Goal: Register for event/course

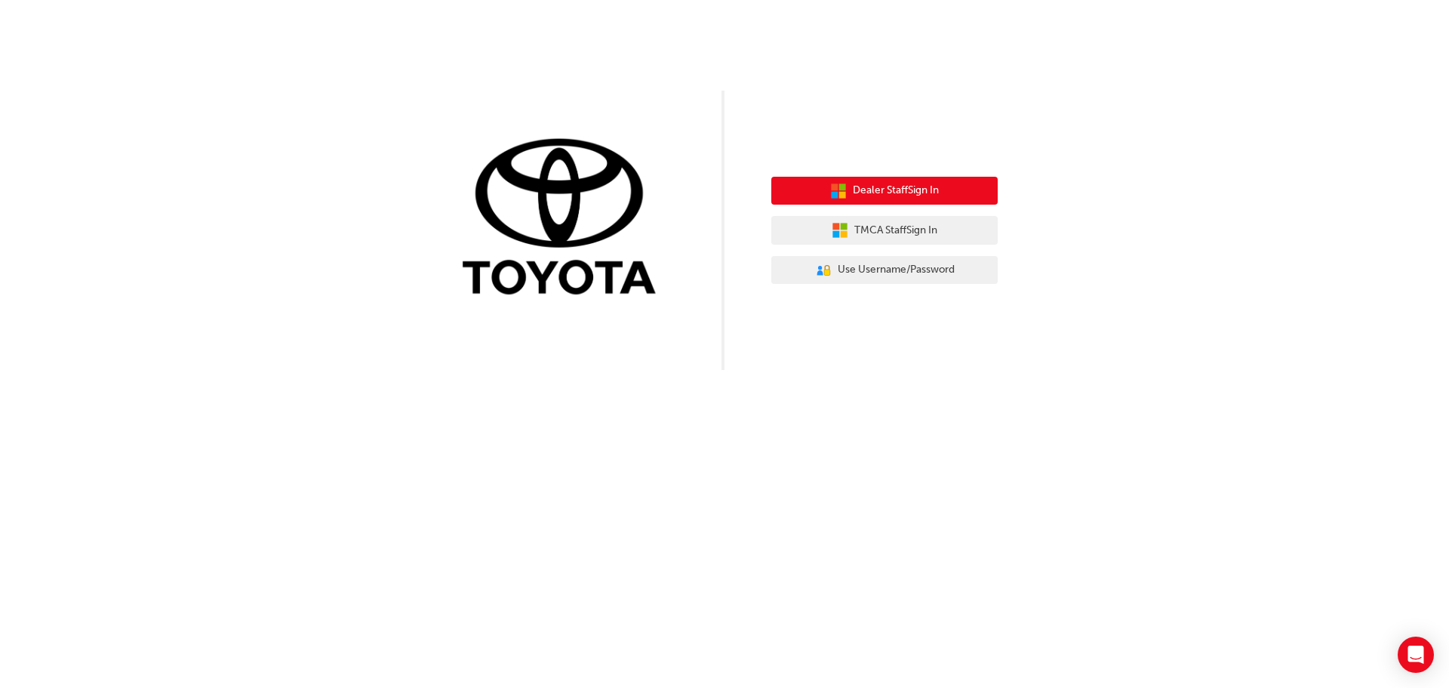
click at [853, 183] on span "Dealer Staff Sign In" at bounding box center [896, 190] width 86 height 17
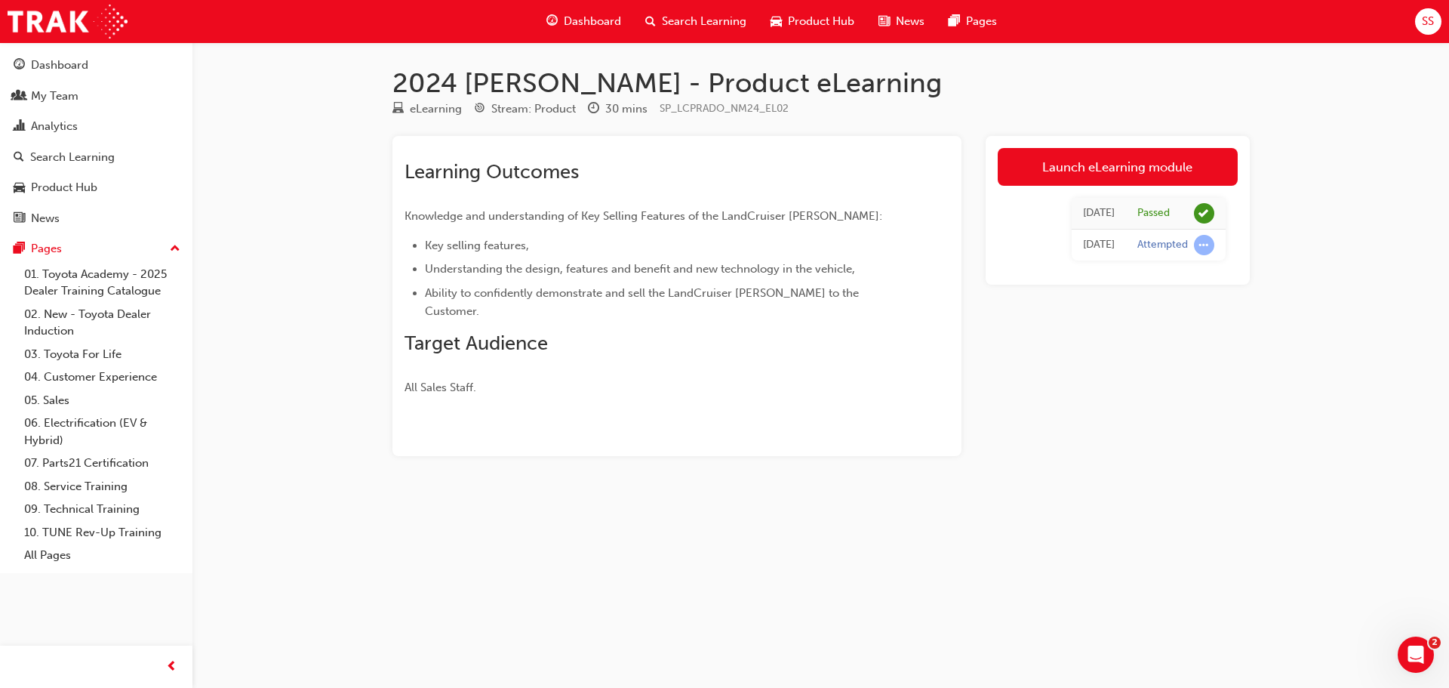
click at [572, 12] on div "Dashboard" at bounding box center [583, 21] width 99 height 31
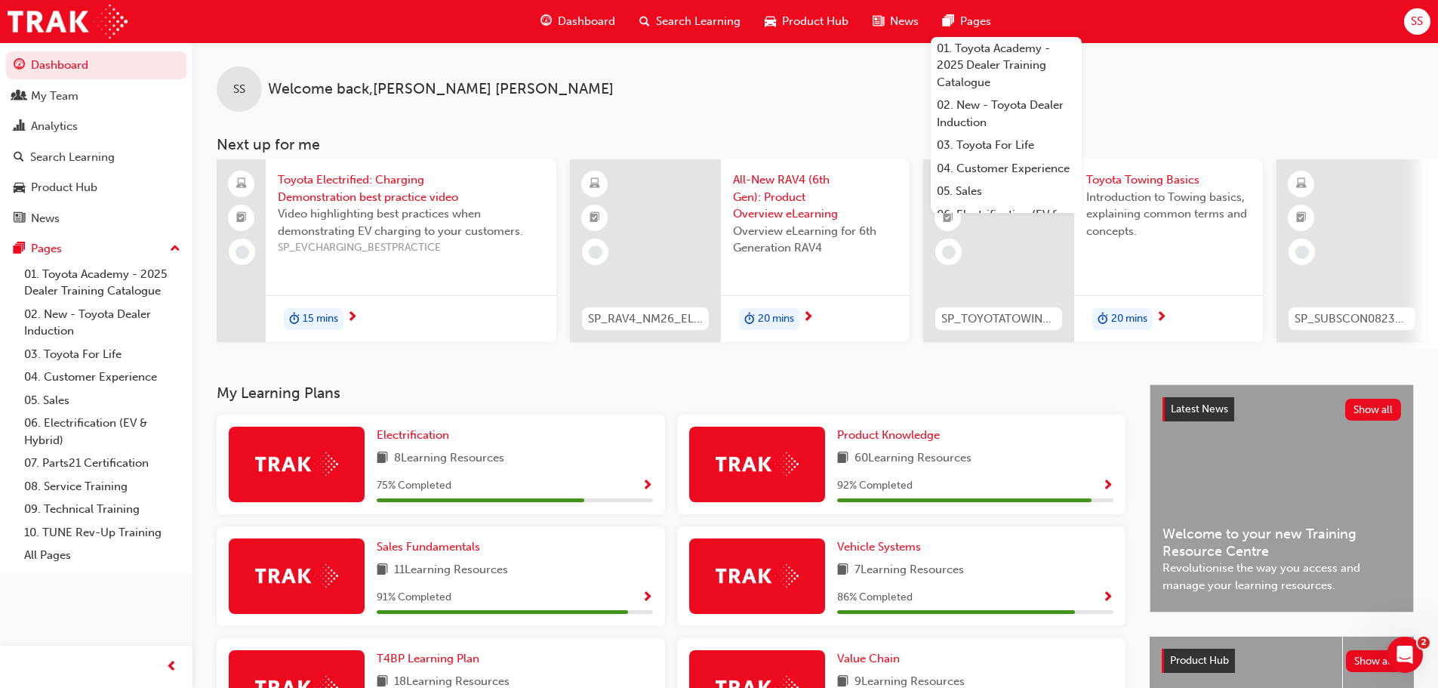
click at [689, 12] on div "Search Learning" at bounding box center [689, 21] width 125 height 31
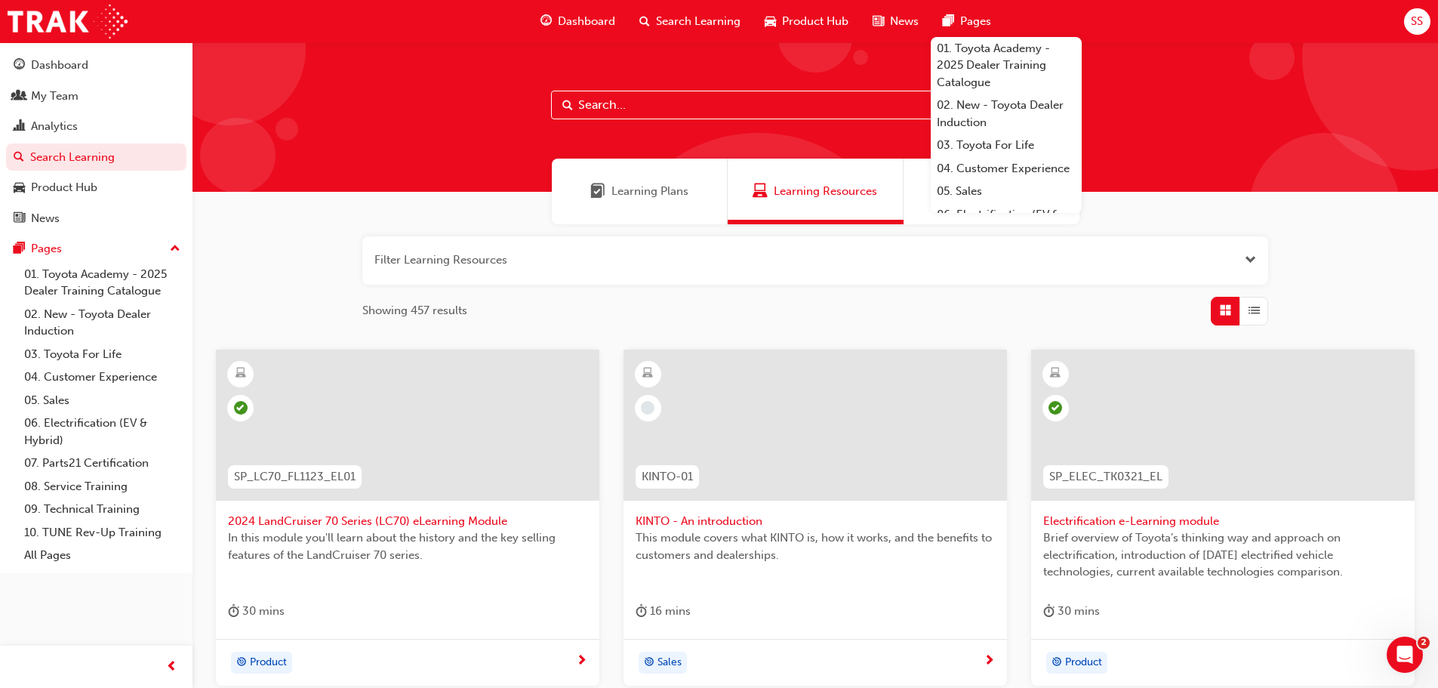
click at [710, 105] on input "text" at bounding box center [815, 105] width 528 height 29
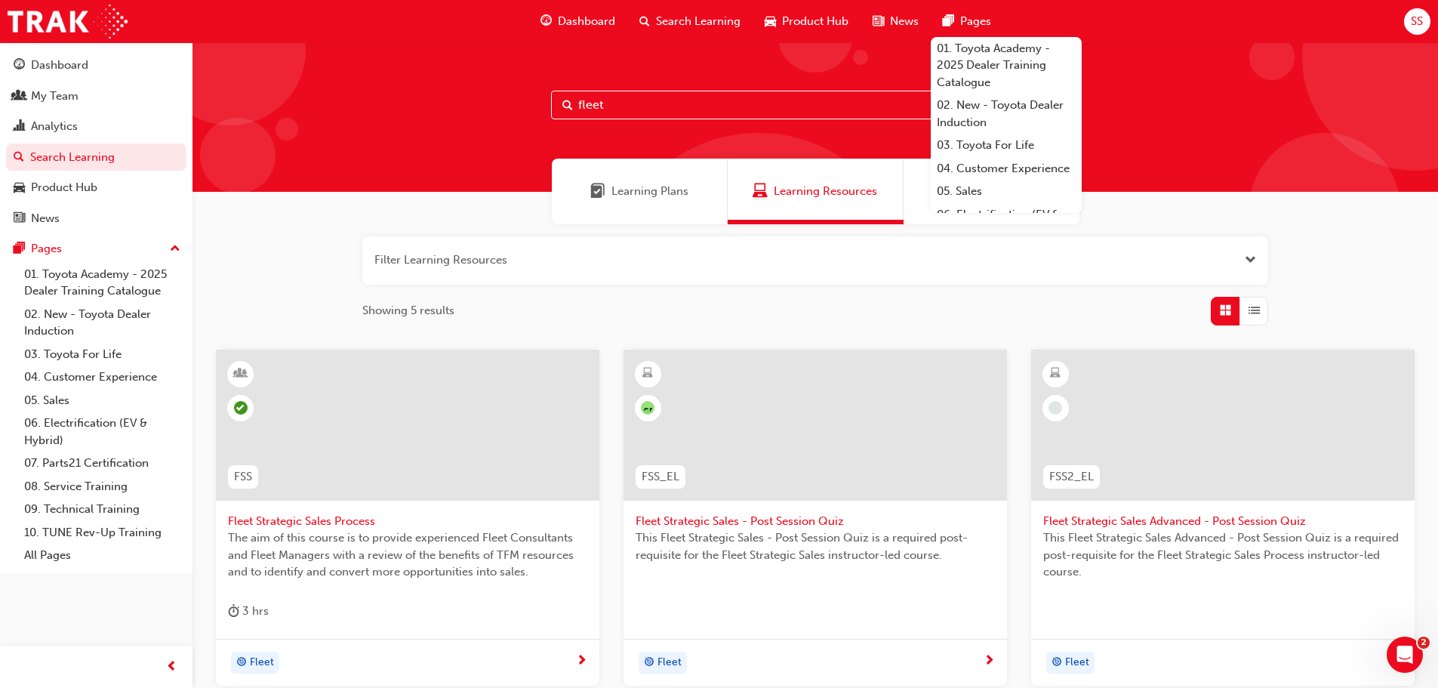
click at [645, 103] on input "fleet" at bounding box center [815, 105] width 528 height 29
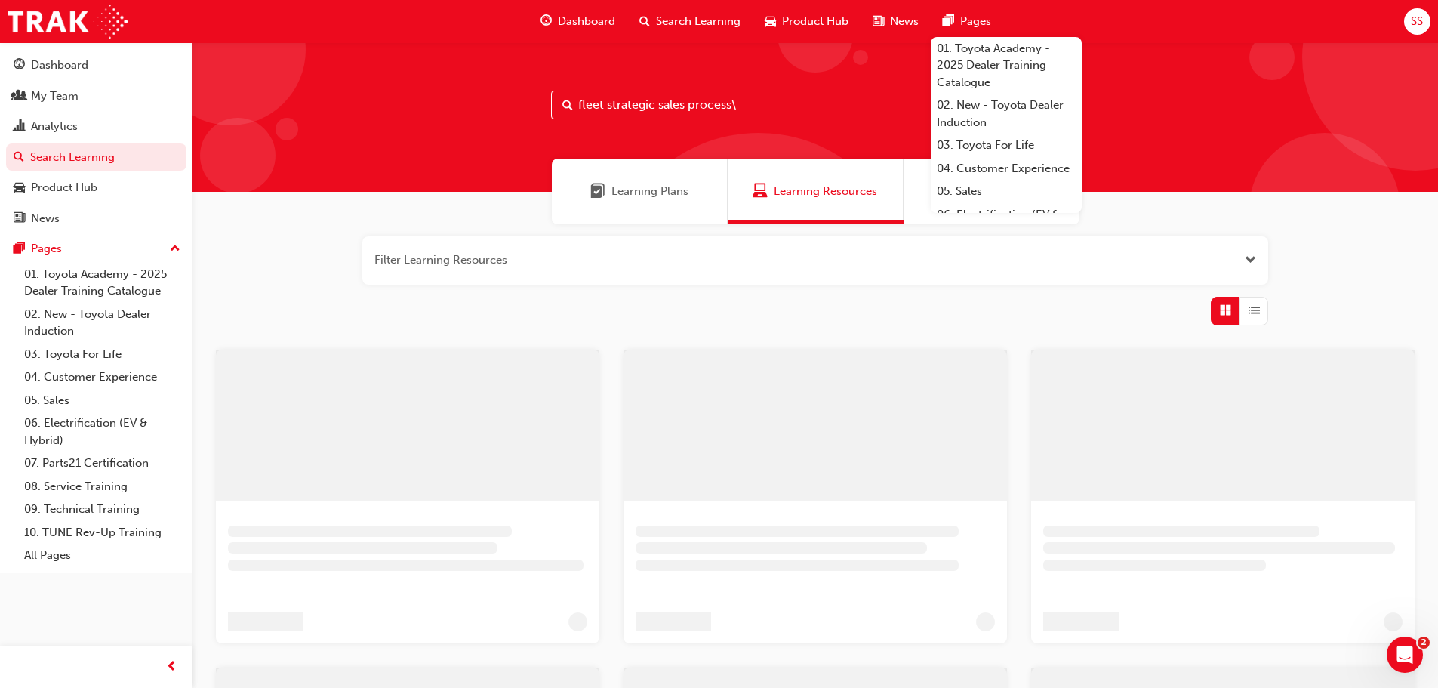
type input "fleet strategic sales process"
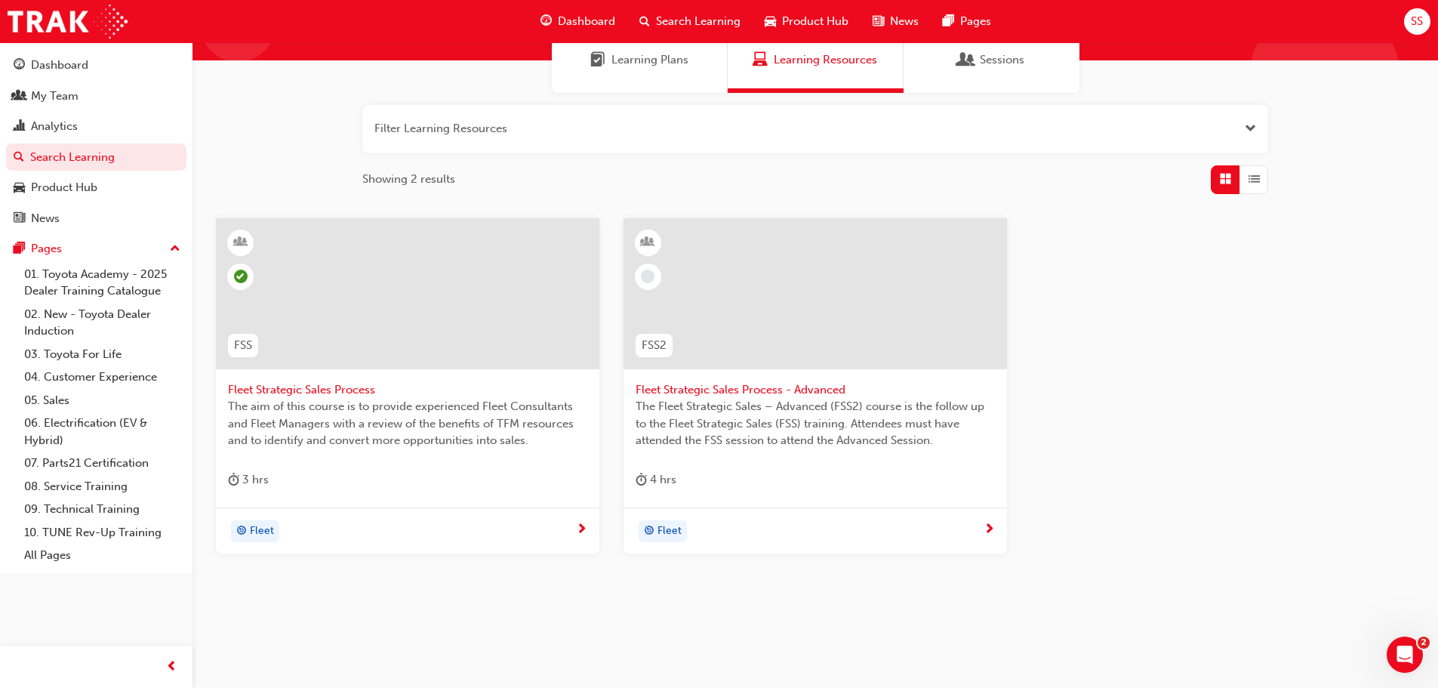
scroll to position [144, 0]
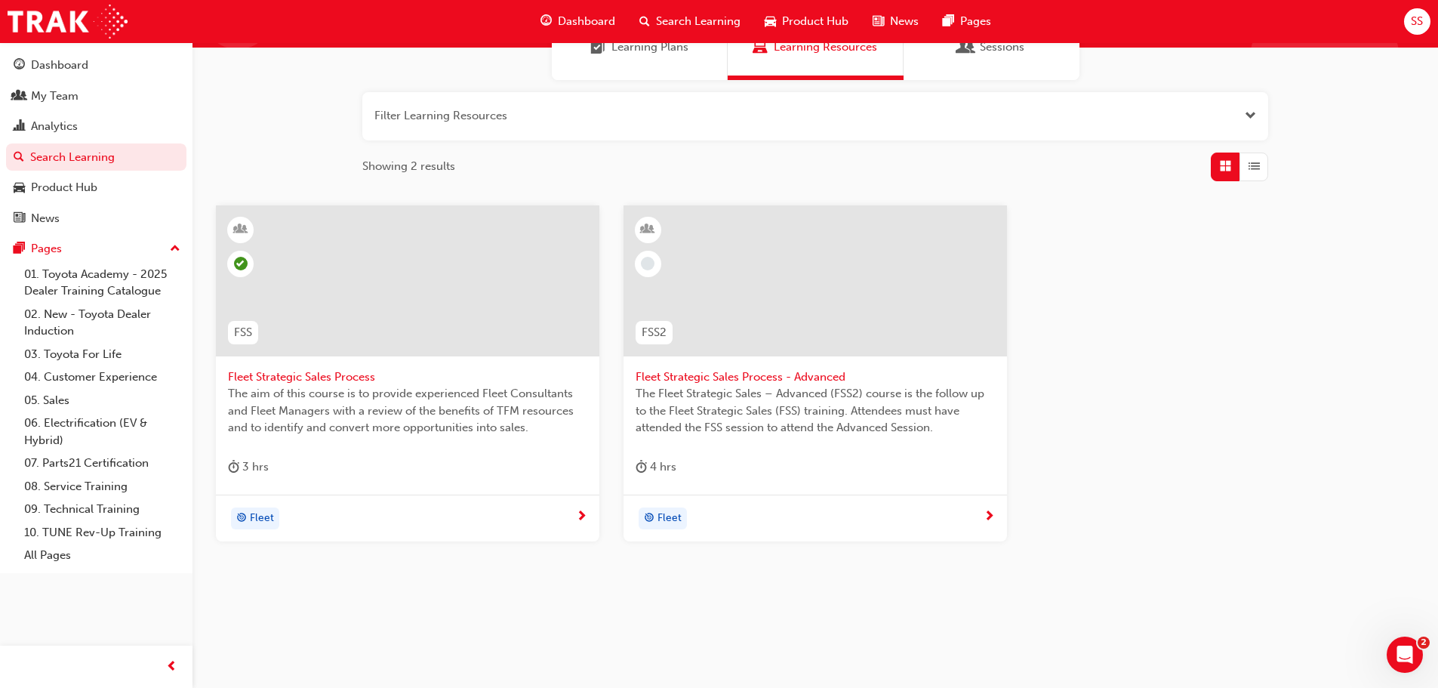
click at [817, 369] on span "Fleet Strategic Sales Process - Advanced" at bounding box center [815, 376] width 359 height 17
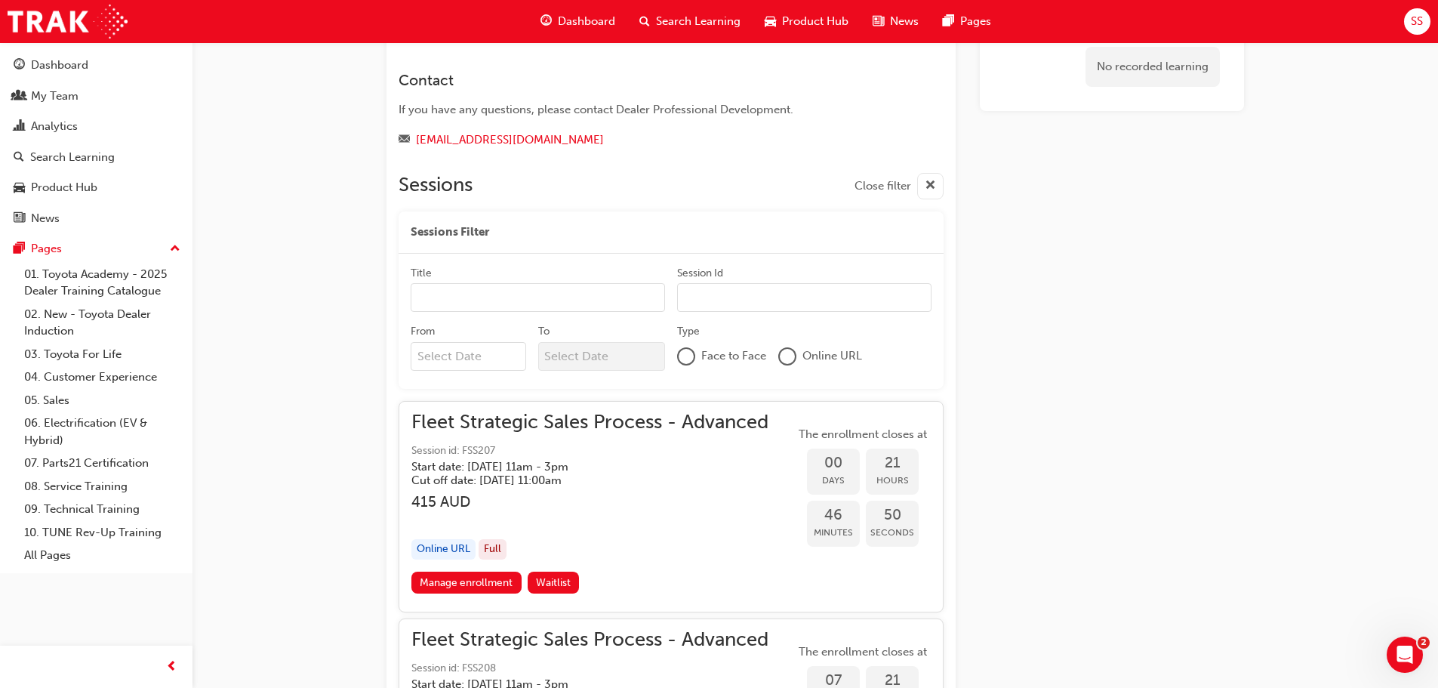
scroll to position [1399, 0]
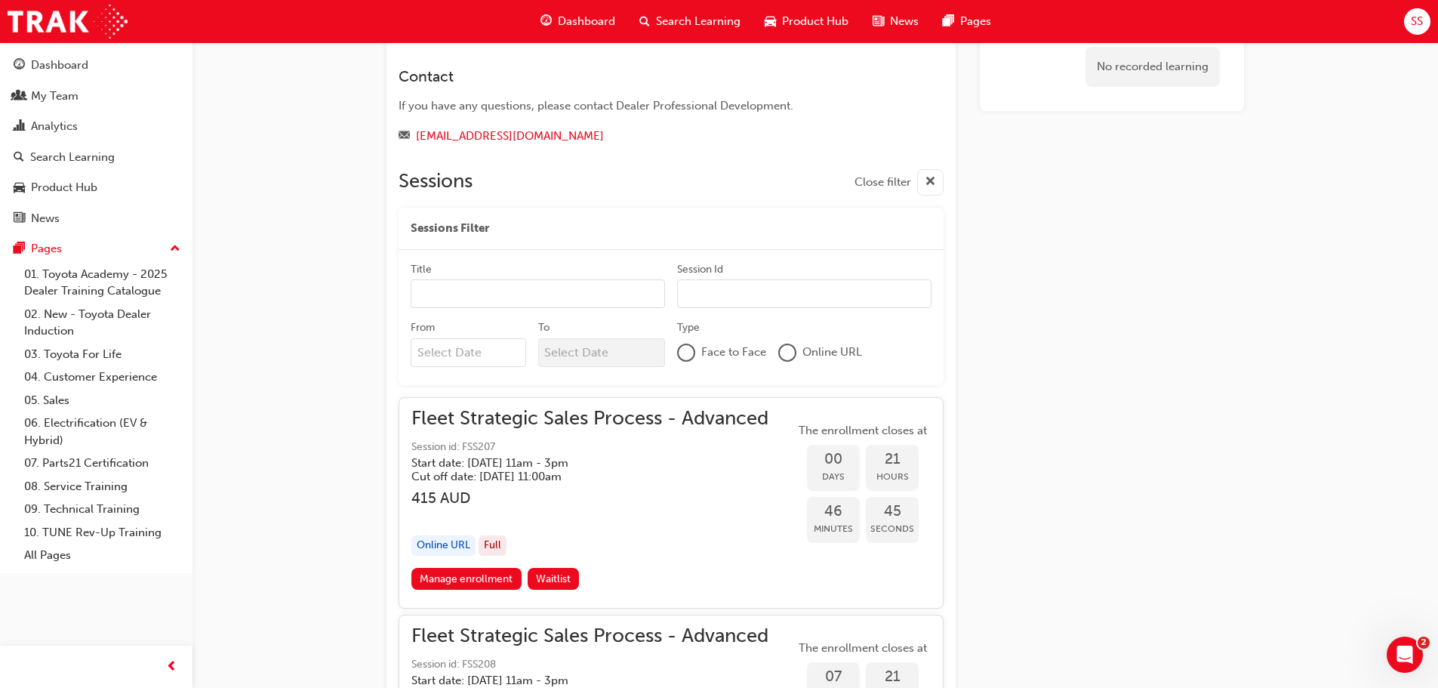
click at [793, 352] on div at bounding box center [787, 352] width 15 height 15
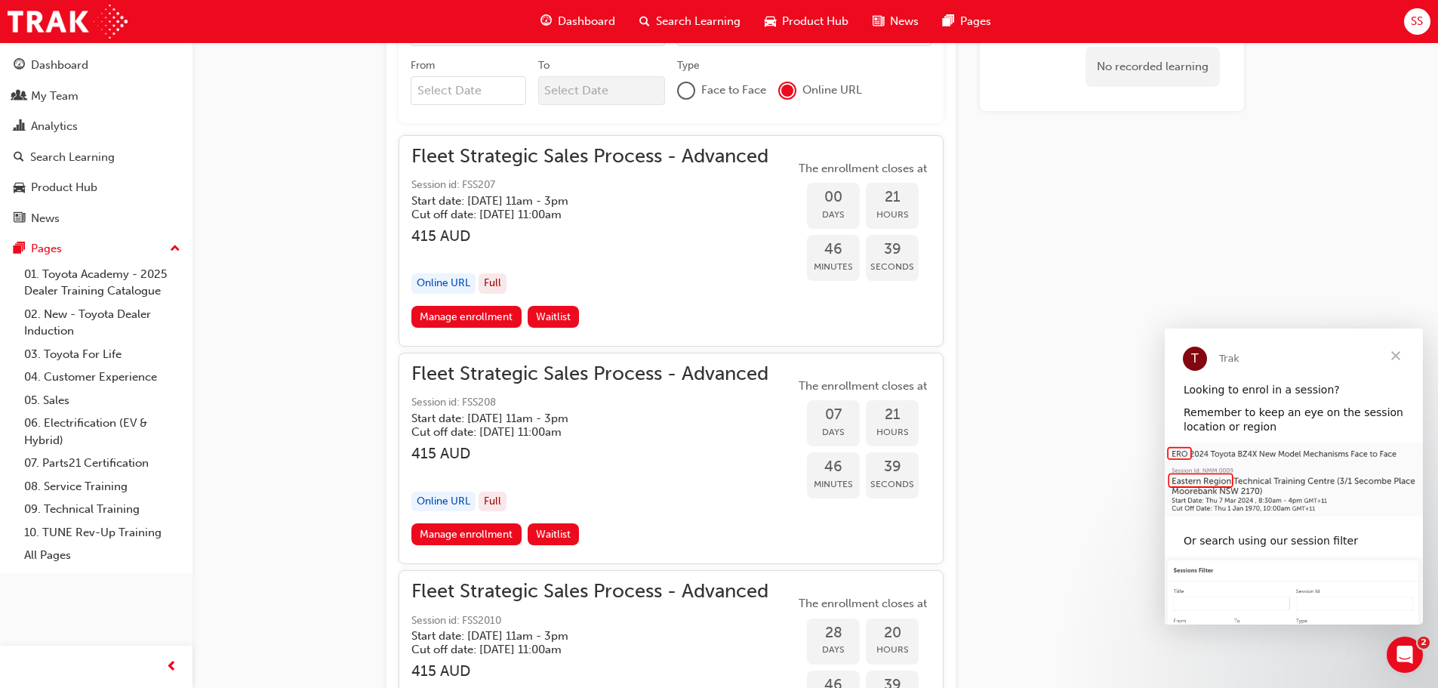
scroll to position [1882, 0]
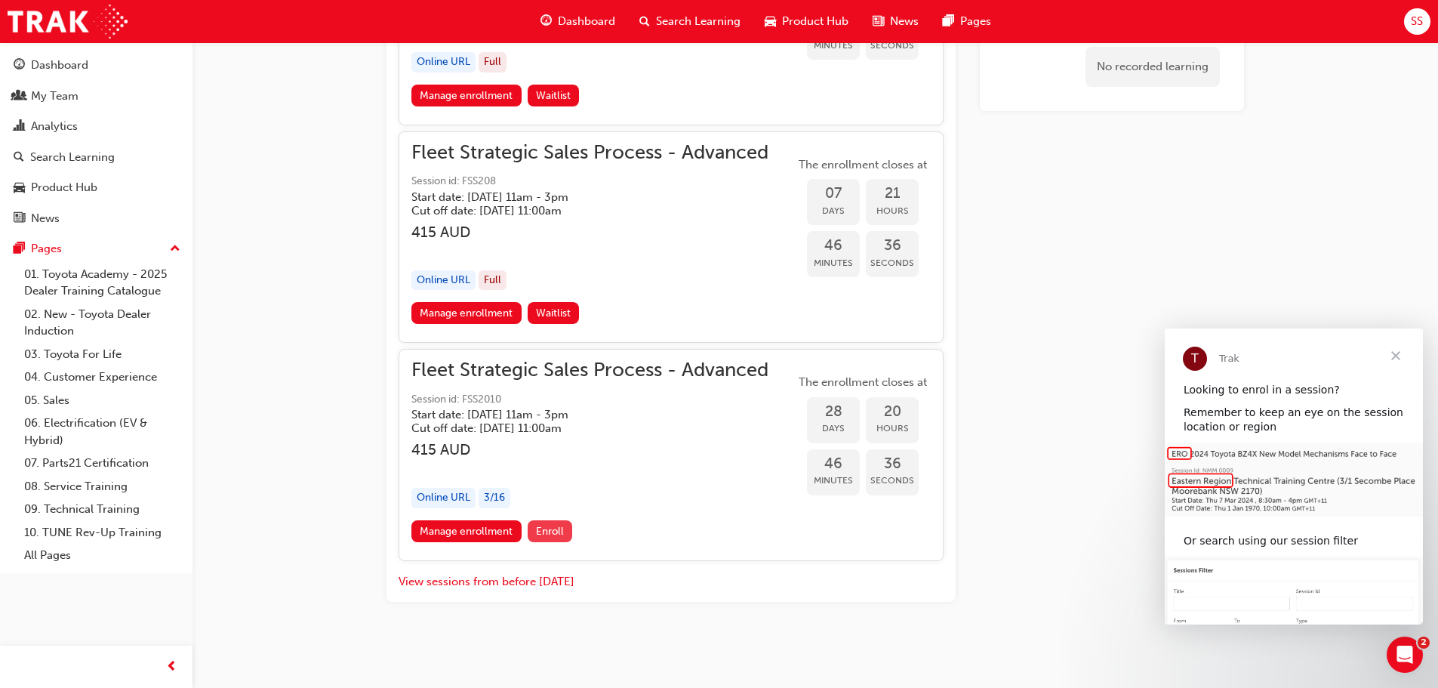
click at [560, 533] on span "Enroll" at bounding box center [550, 531] width 28 height 13
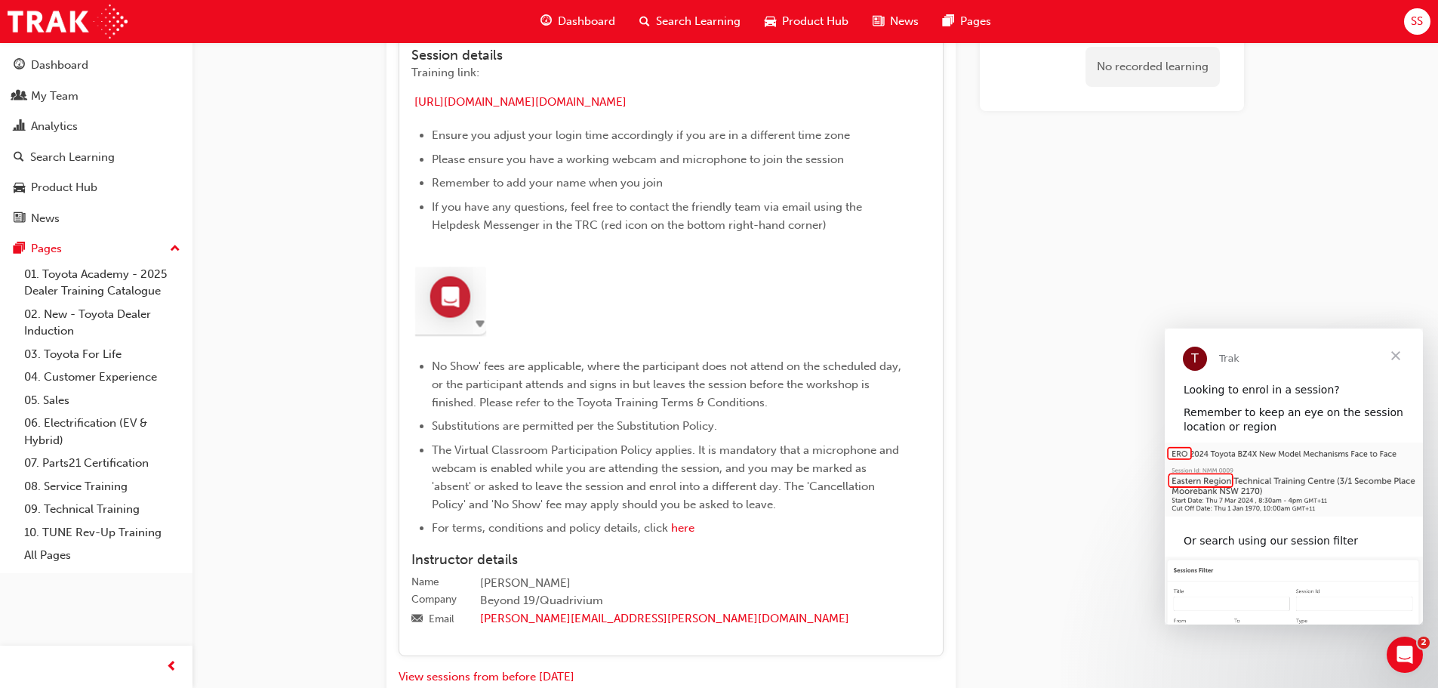
scroll to position [2649, 0]
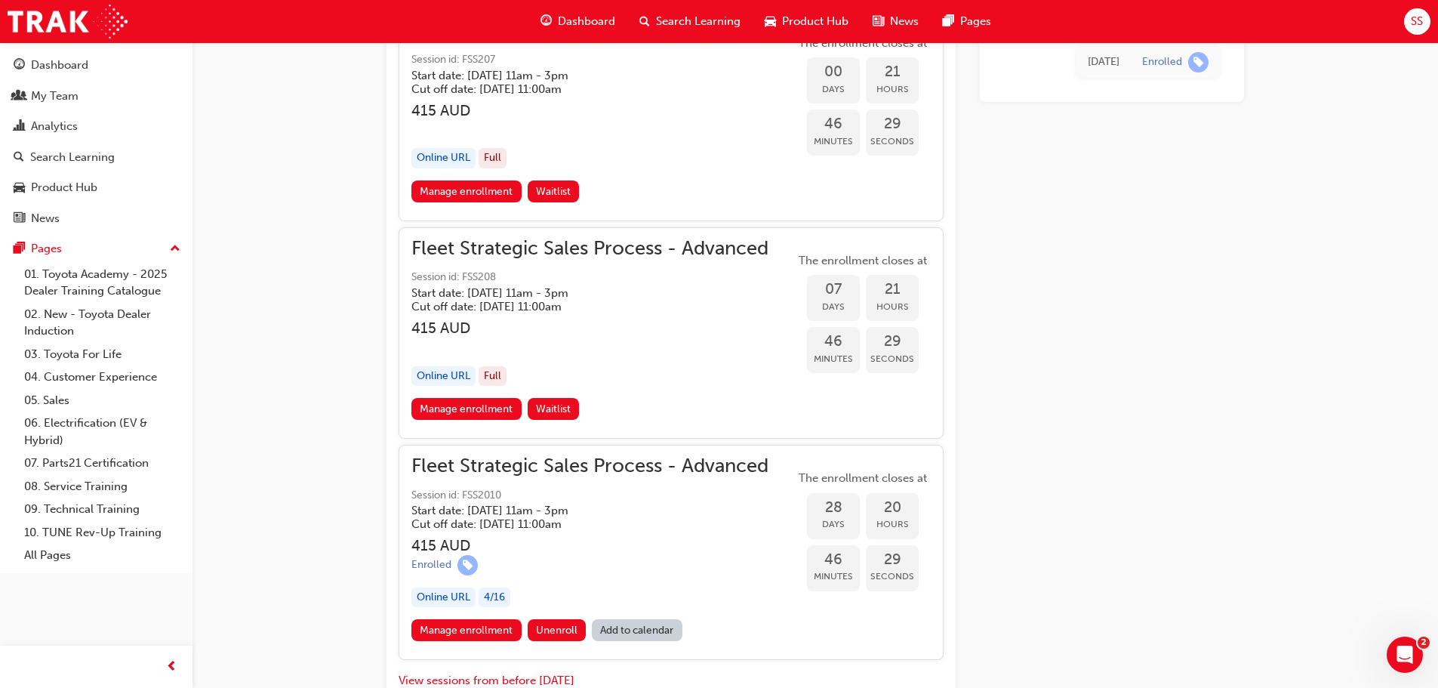
scroll to position [1885, 0]
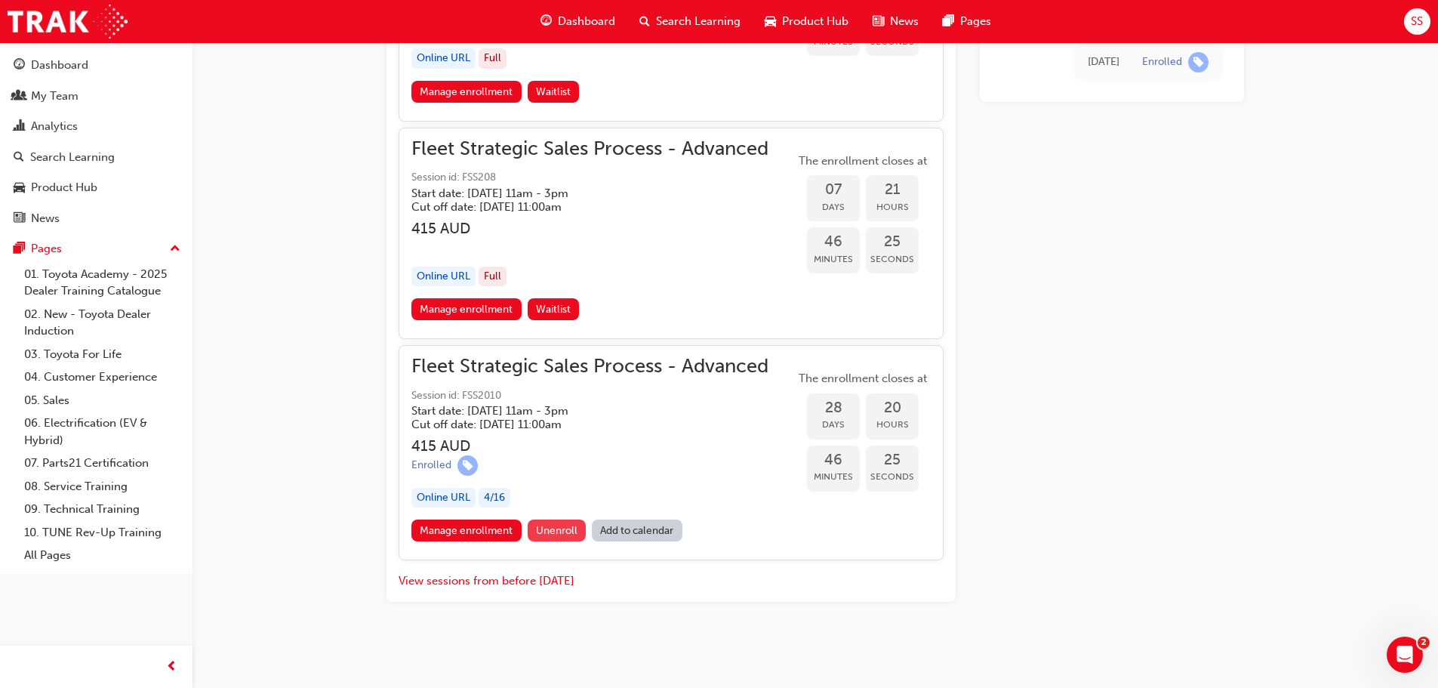
click at [562, 531] on span "Unenroll" at bounding box center [557, 530] width 42 height 13
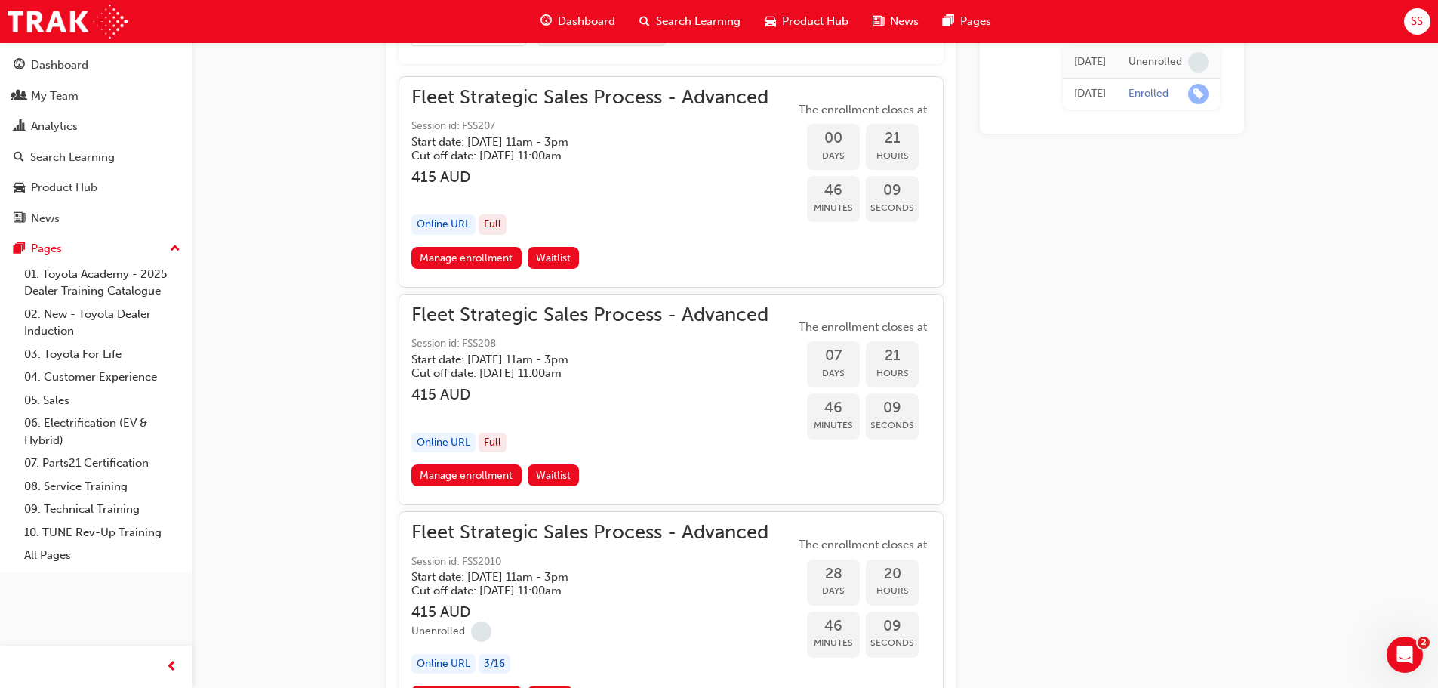
scroll to position [1885, 0]
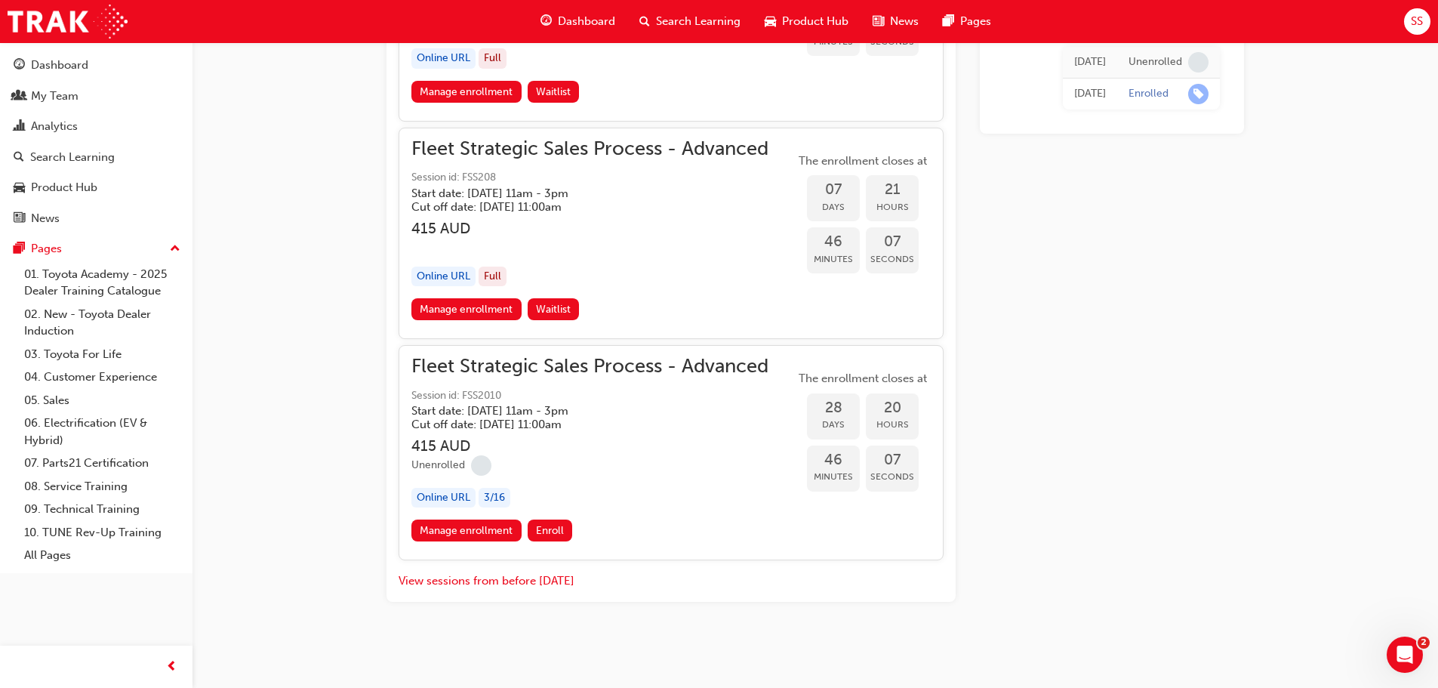
click at [538, 374] on span "Fleet Strategic Sales Process - Advanced" at bounding box center [589, 366] width 357 height 17
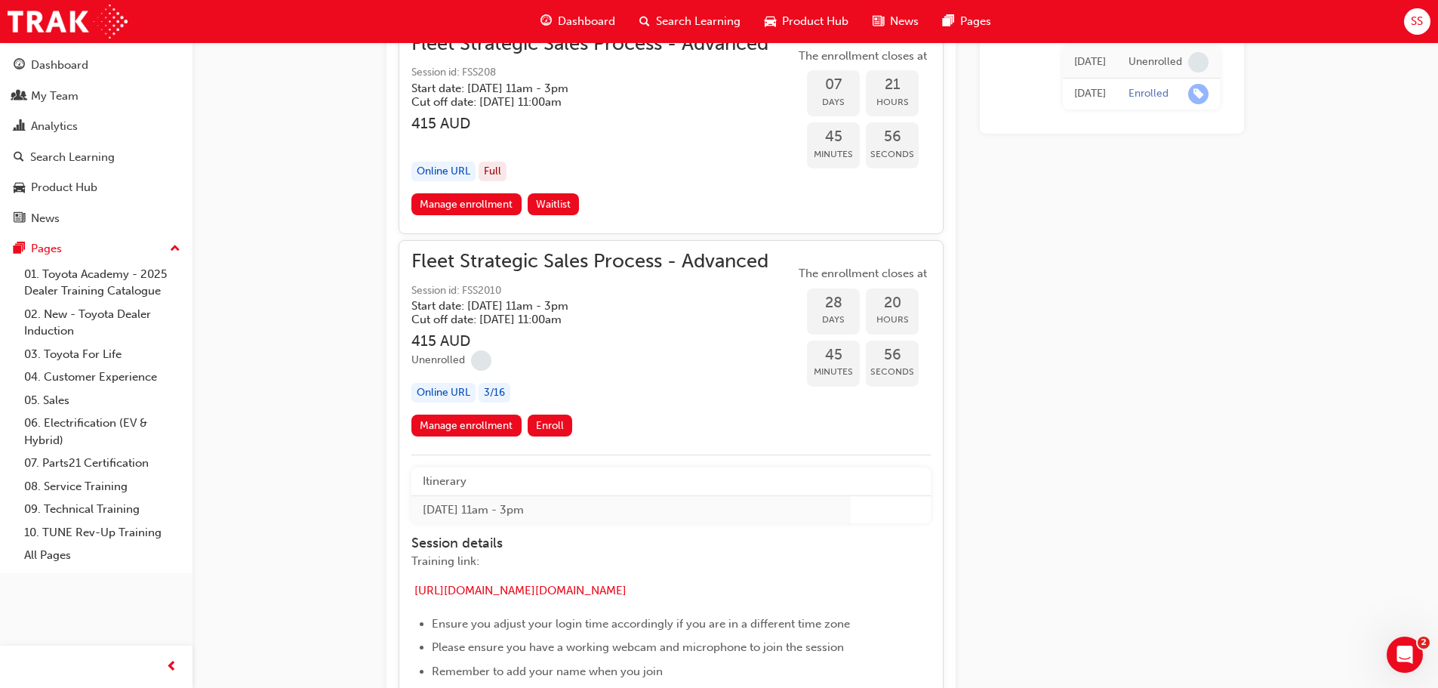
scroll to position [1992, 0]
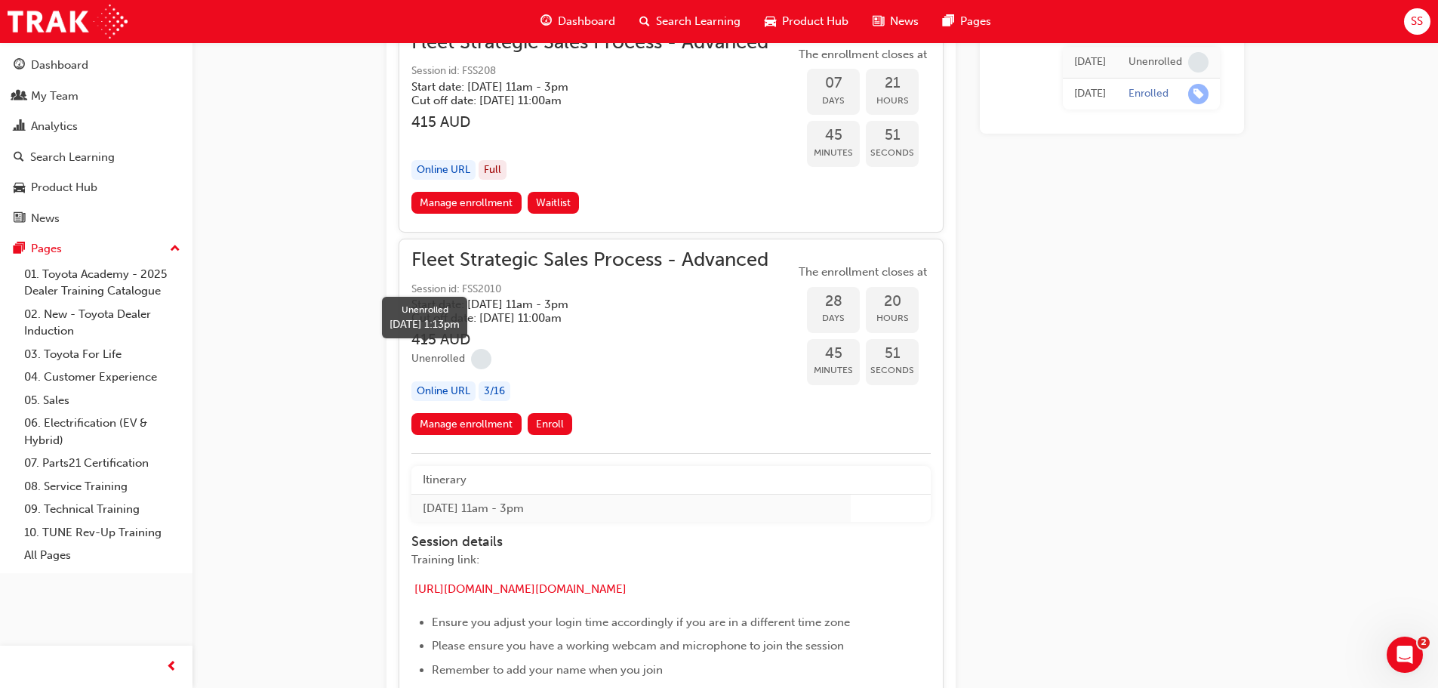
click at [485, 361] on span "learningRecordVerb_NONE-icon" at bounding box center [481, 359] width 20 height 20
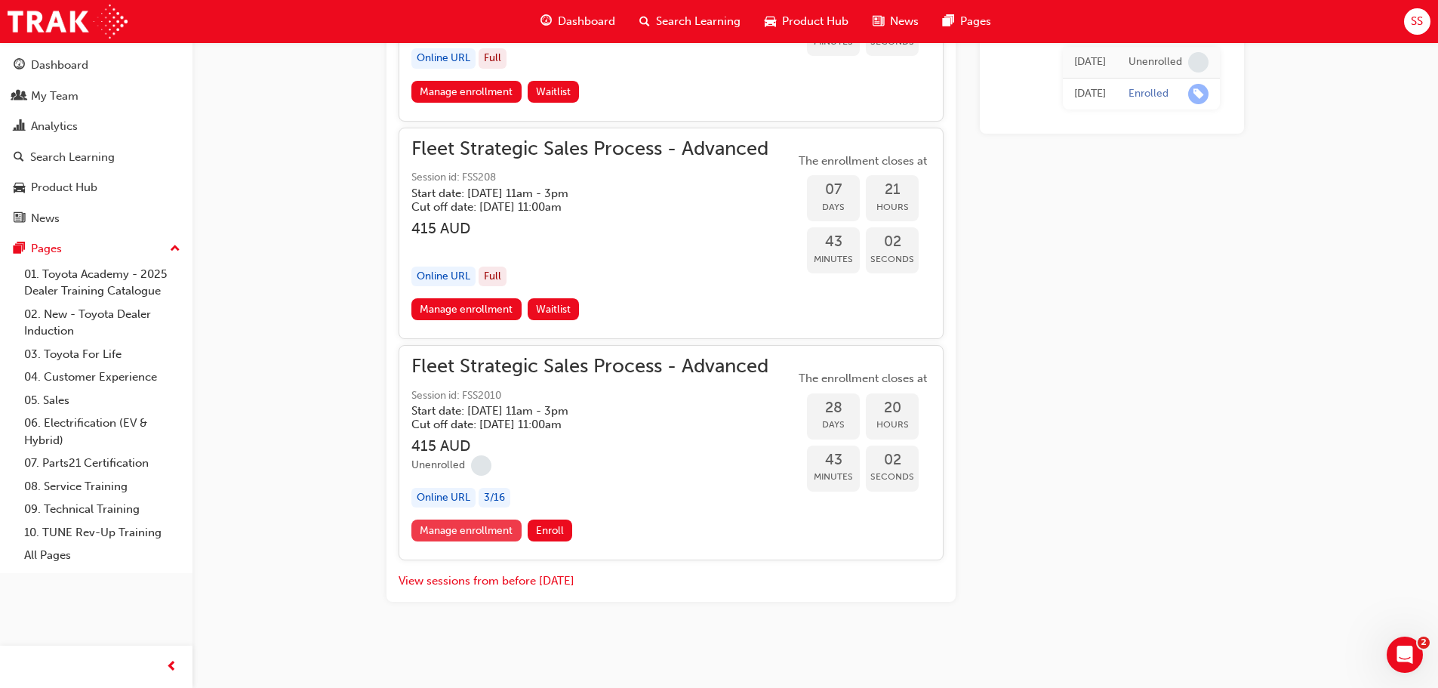
click at [485, 540] on link "Manage enrollment" at bounding box center [466, 530] width 110 height 22
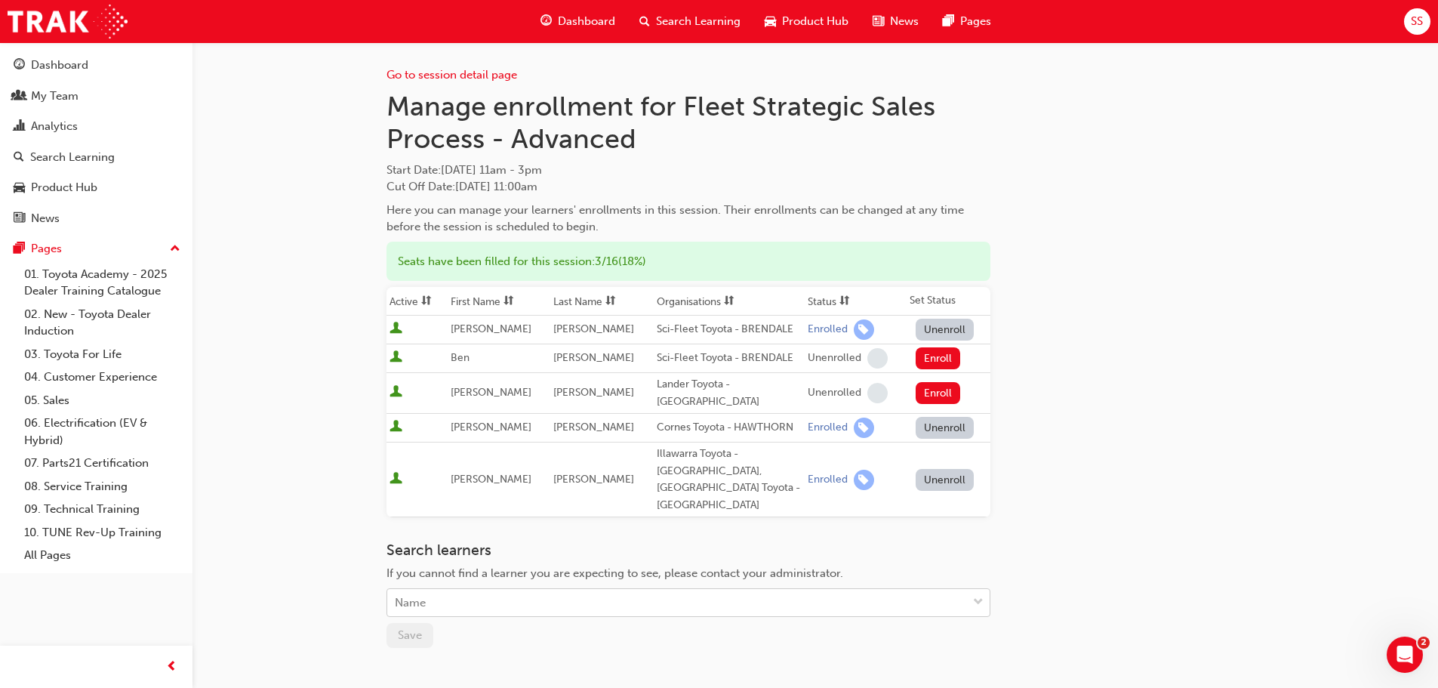
click at [546, 589] on div "Name" at bounding box center [677, 602] width 580 height 26
type input "kylee"
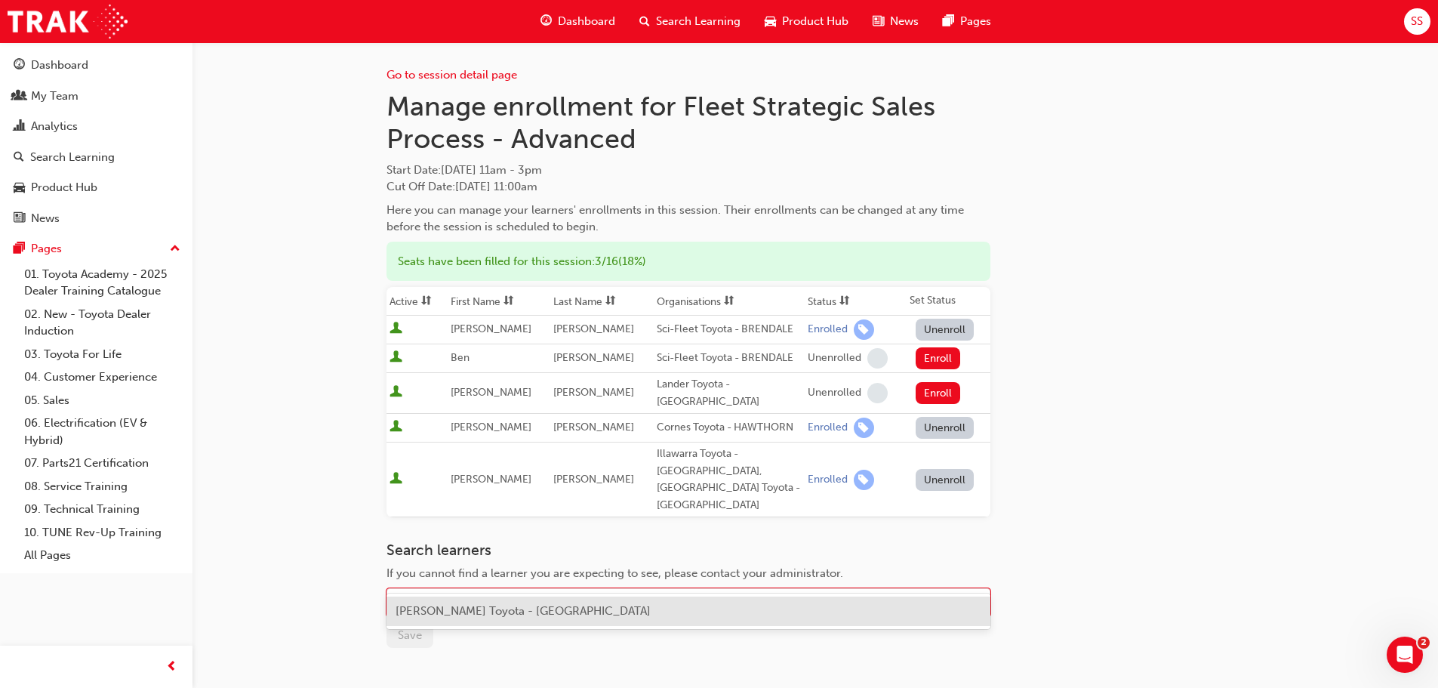
click at [568, 611] on span "[PERSON_NAME] Toyota - [GEOGRAPHIC_DATA]" at bounding box center [523, 611] width 255 height 14
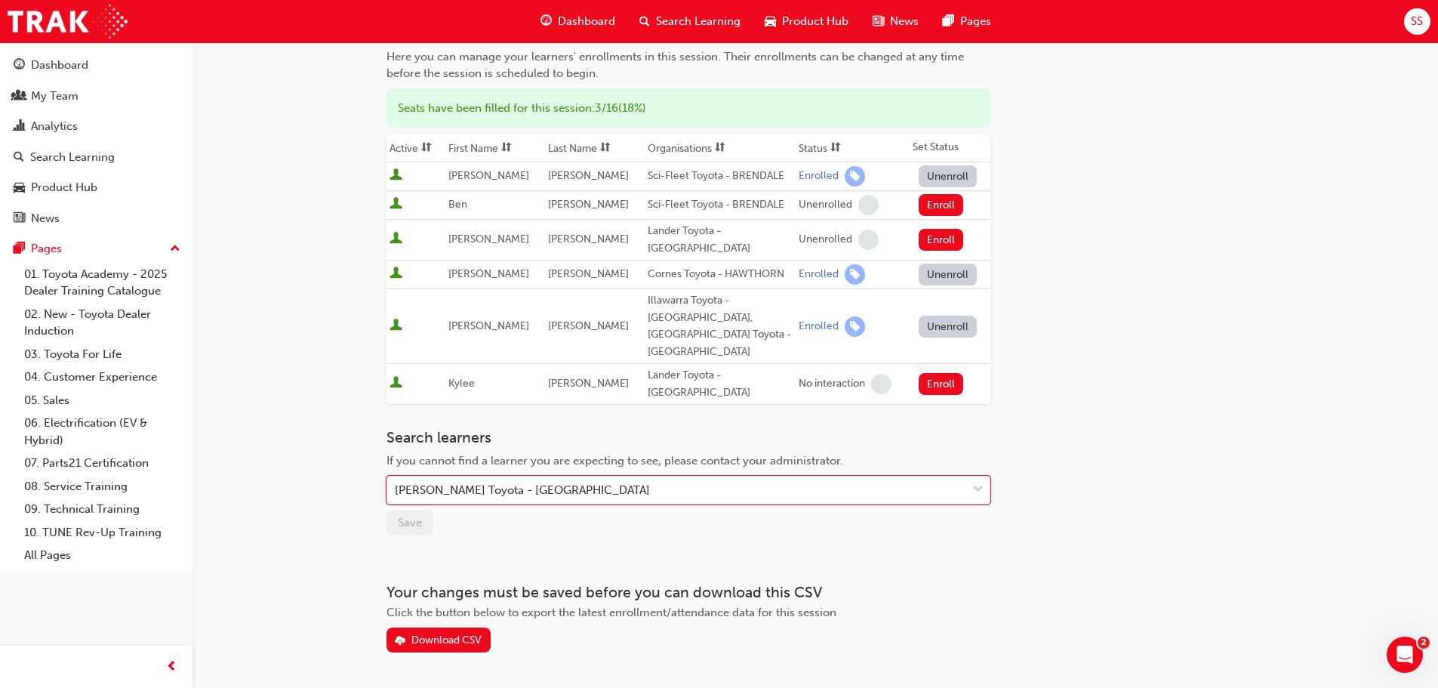
scroll to position [162, 0]
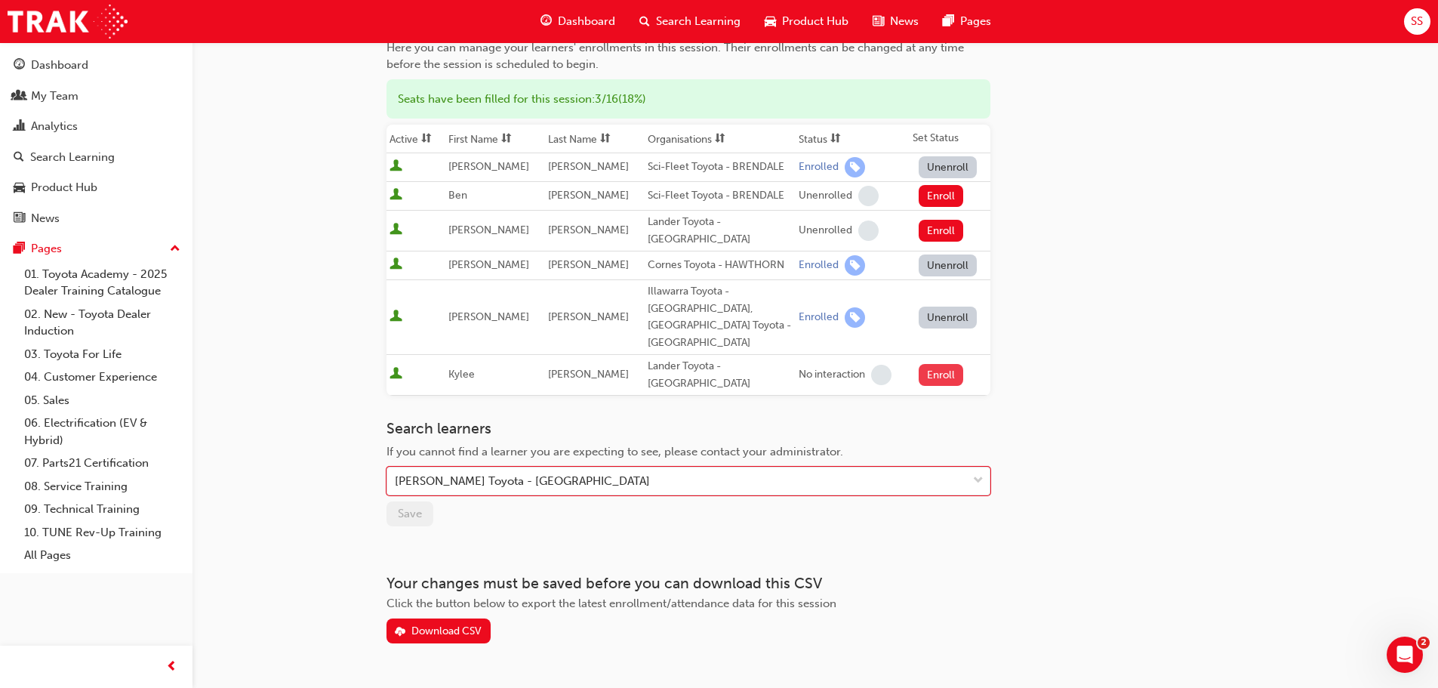
click at [946, 364] on button "Enroll" at bounding box center [941, 375] width 45 height 22
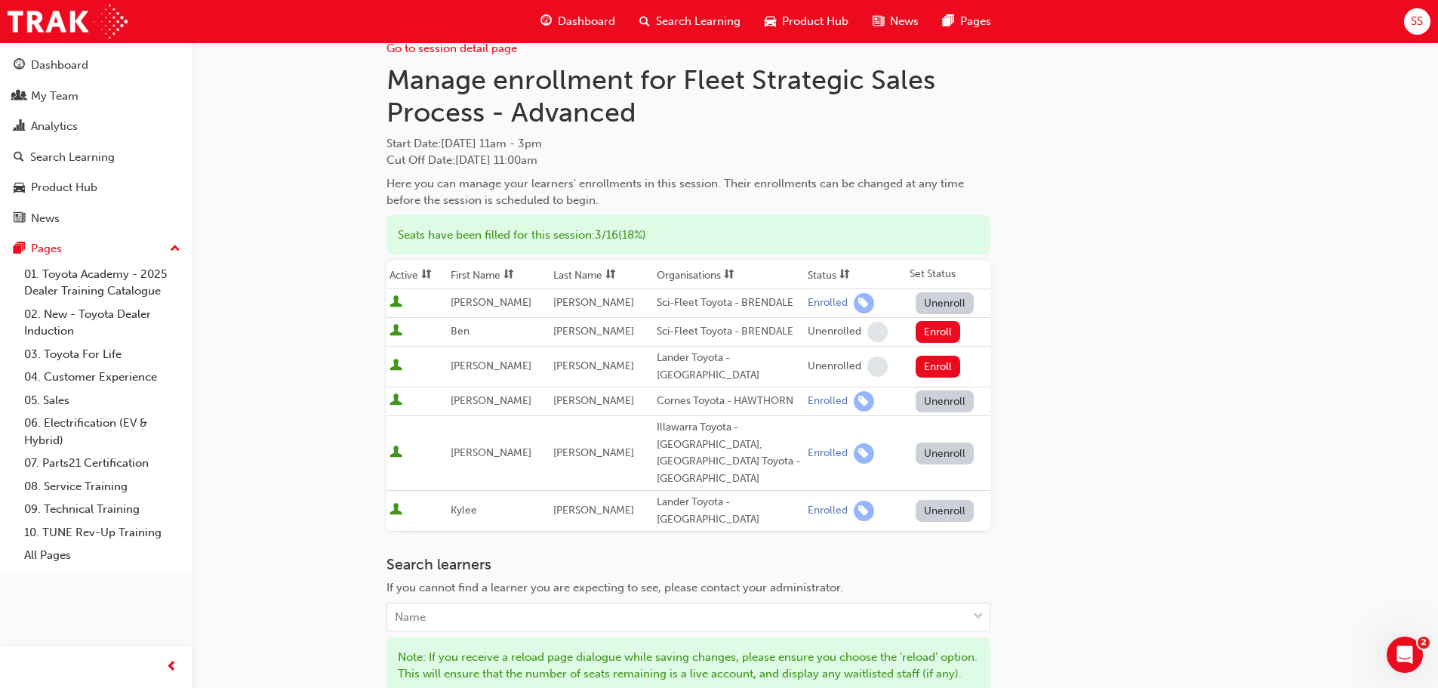
scroll to position [0, 0]
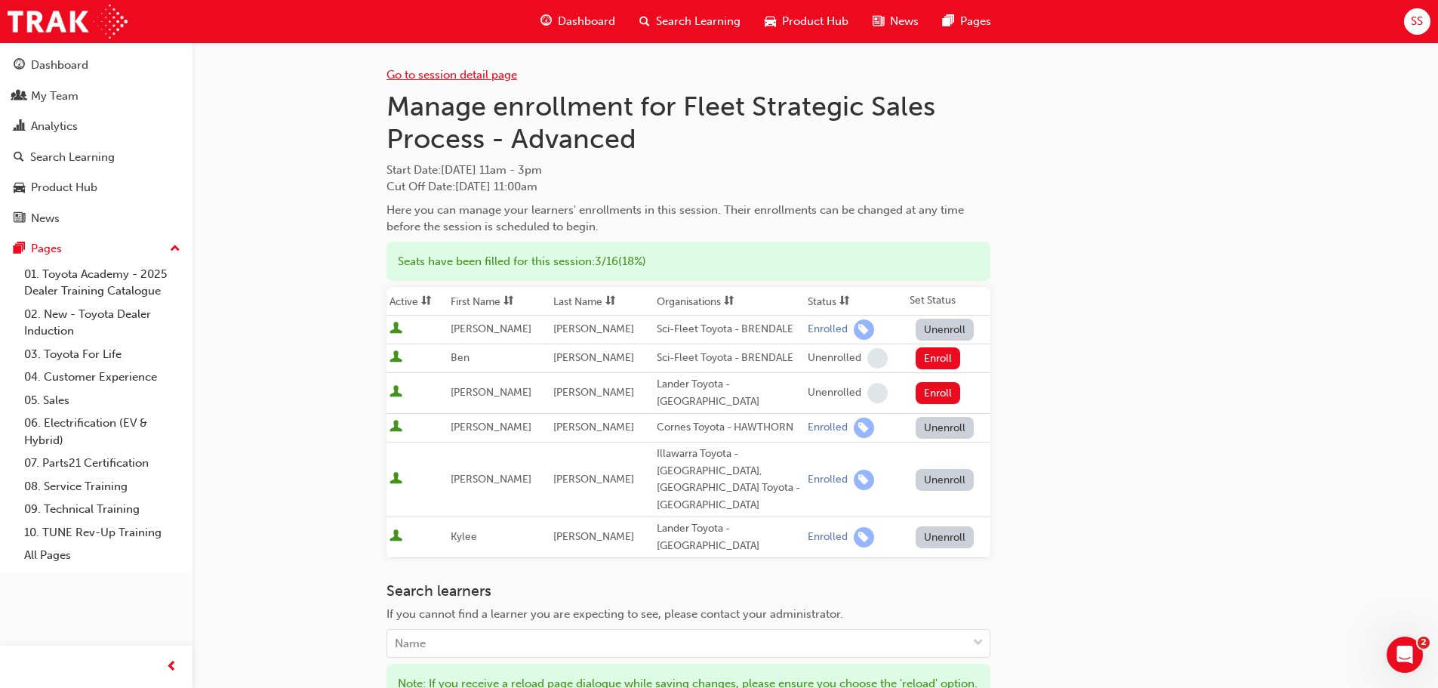
click at [457, 74] on link "Go to session detail page" at bounding box center [451, 75] width 131 height 14
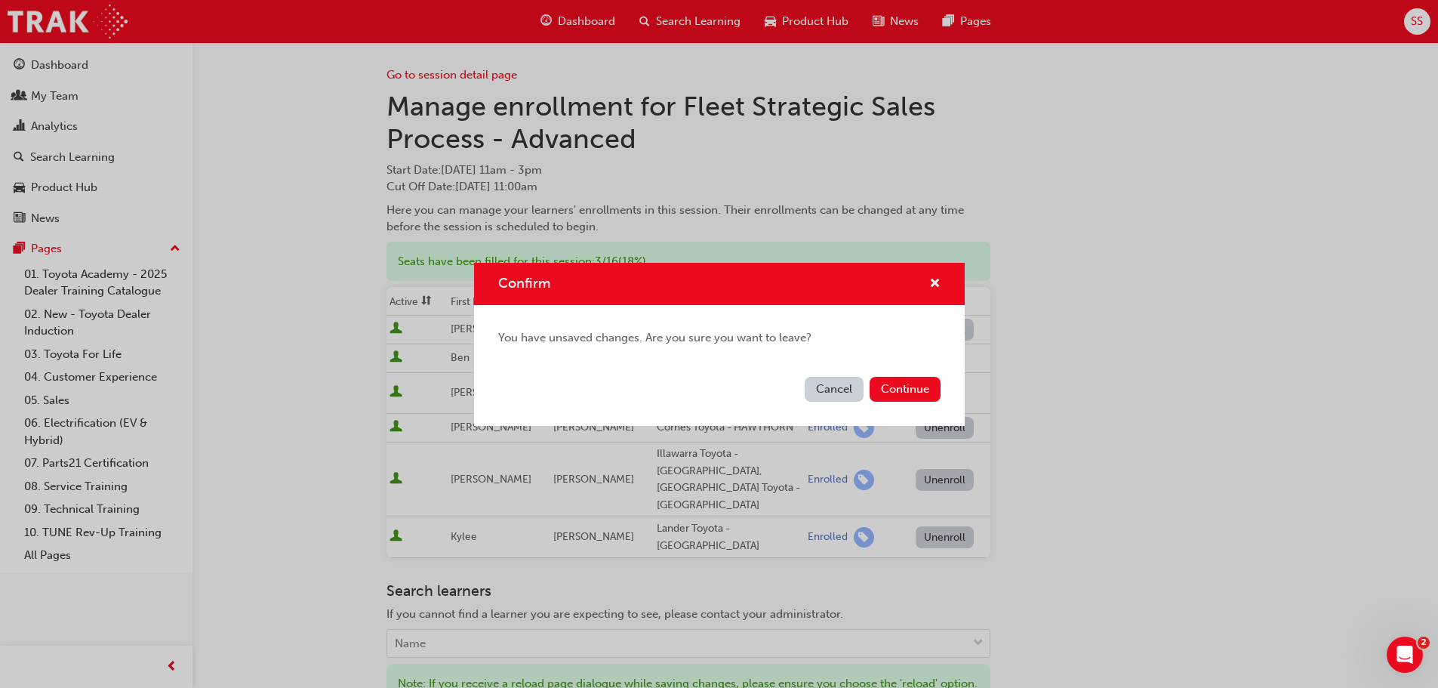
click at [946, 276] on div "Confirm" at bounding box center [719, 284] width 491 height 43
click at [938, 281] on span "cross-icon" at bounding box center [934, 285] width 11 height 14
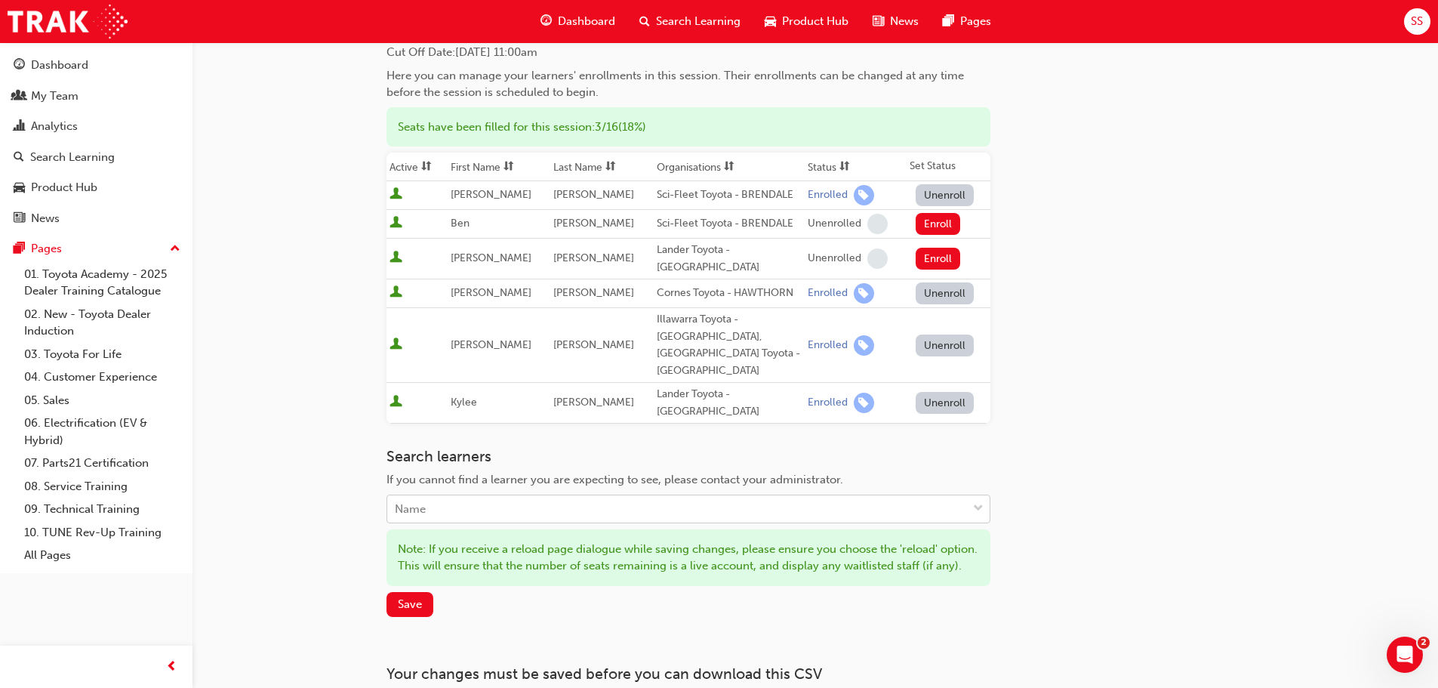
scroll to position [242, 0]
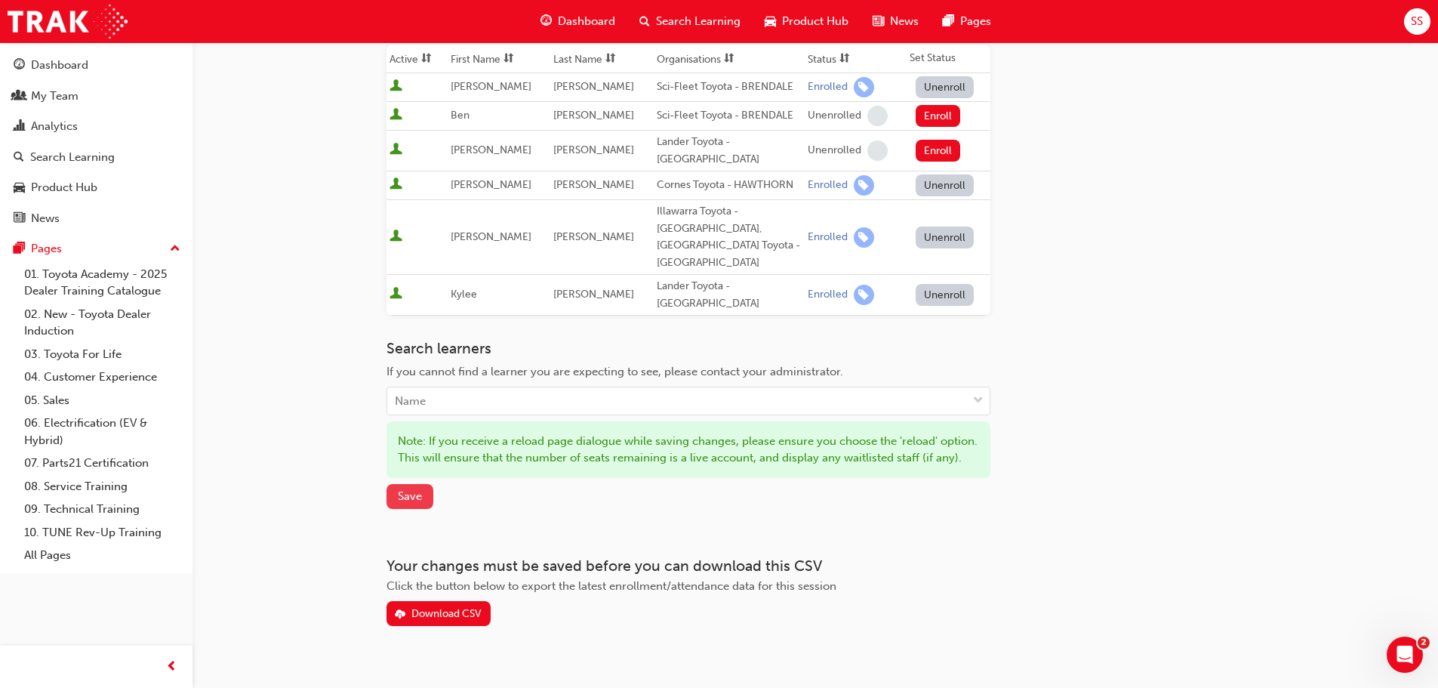
click at [417, 489] on span "Save" at bounding box center [410, 496] width 24 height 14
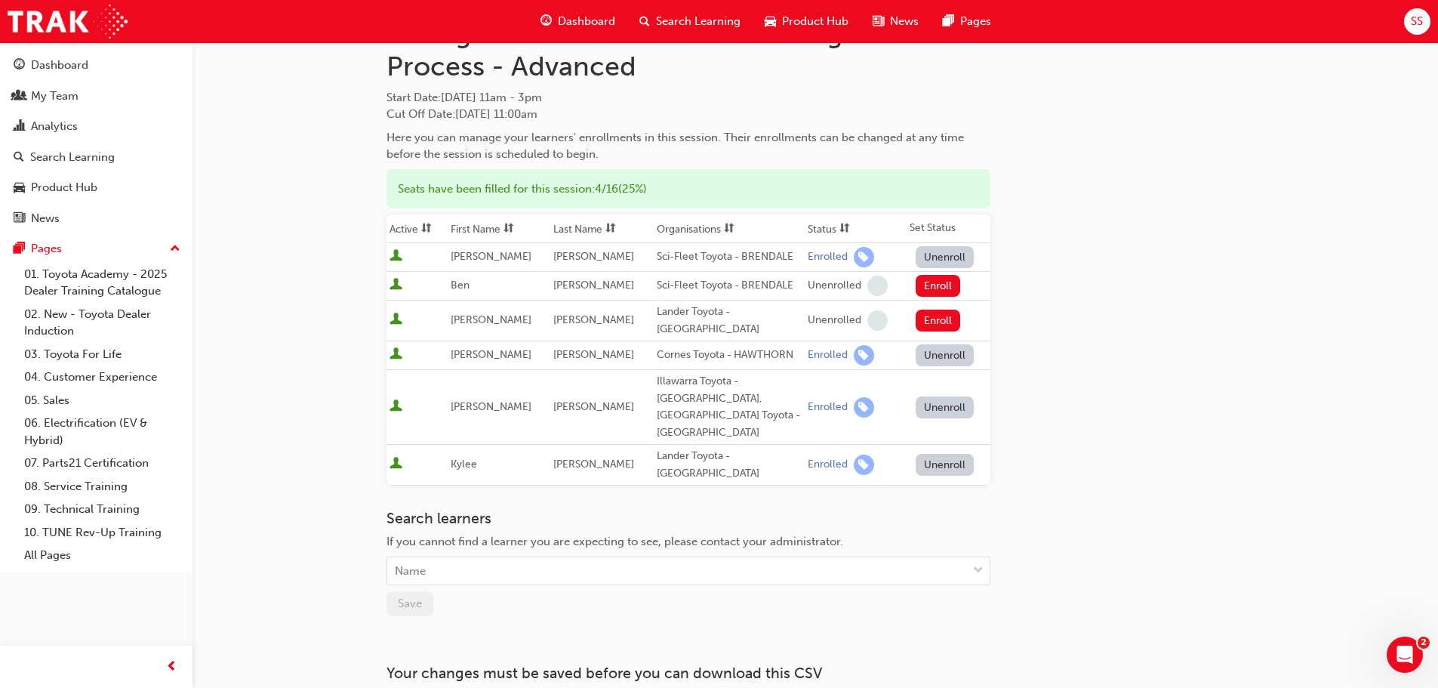
scroll to position [0, 0]
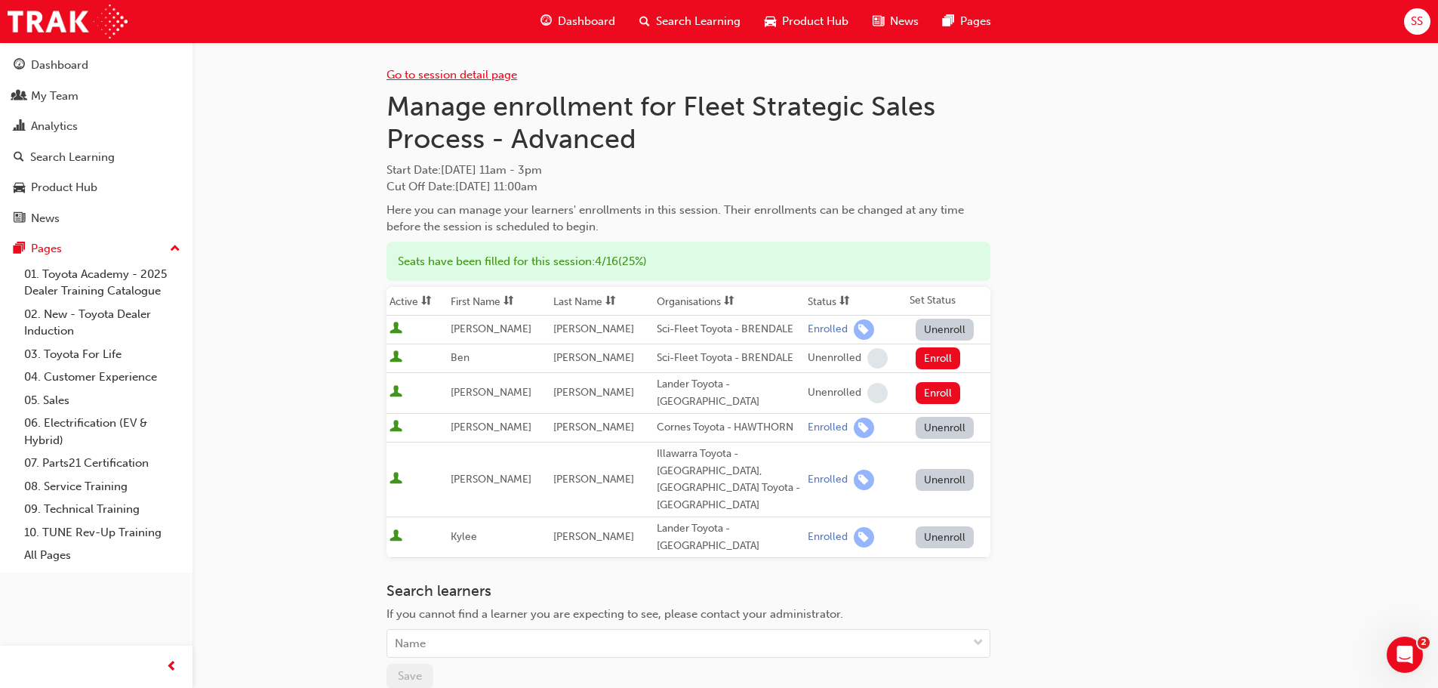
click at [459, 75] on link "Go to session detail page" at bounding box center [451, 75] width 131 height 14
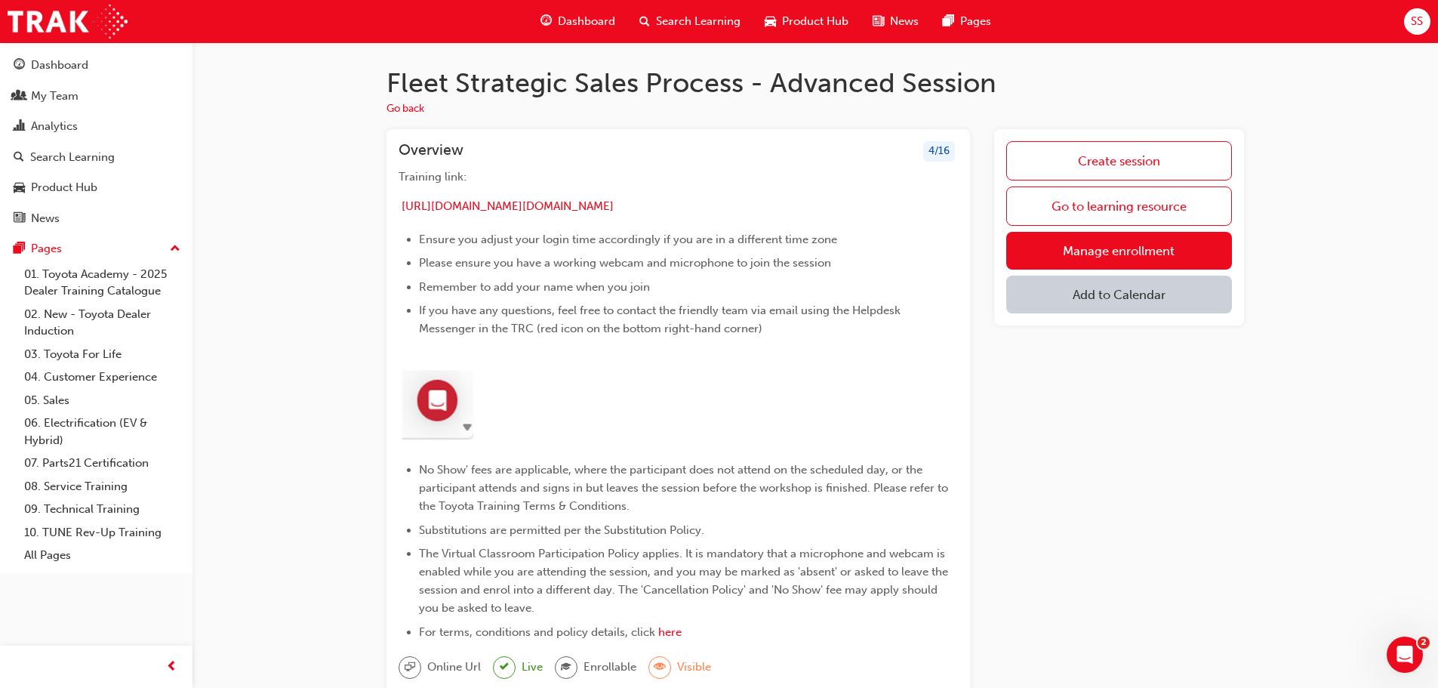
click at [680, 23] on span "Search Learning" at bounding box center [698, 21] width 85 height 17
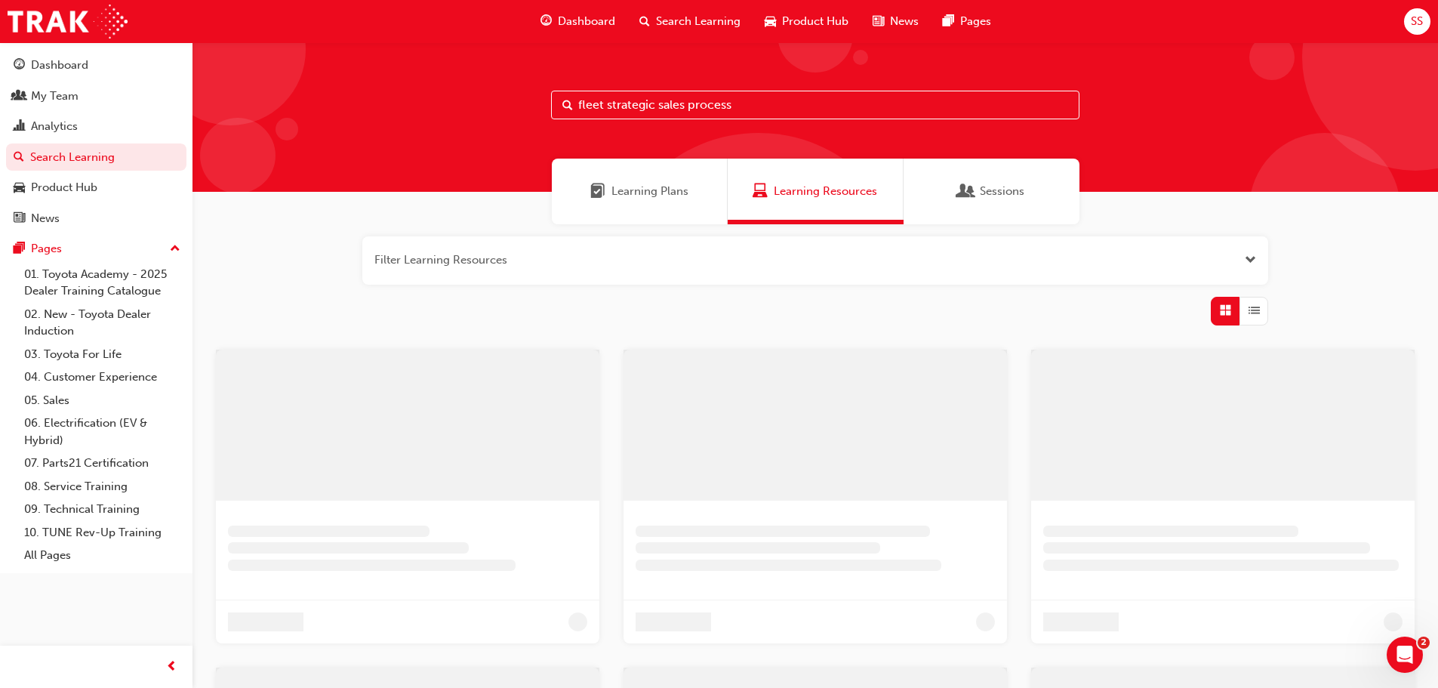
click at [675, 112] on input "fleet strategic sales process" at bounding box center [815, 105] width 528 height 29
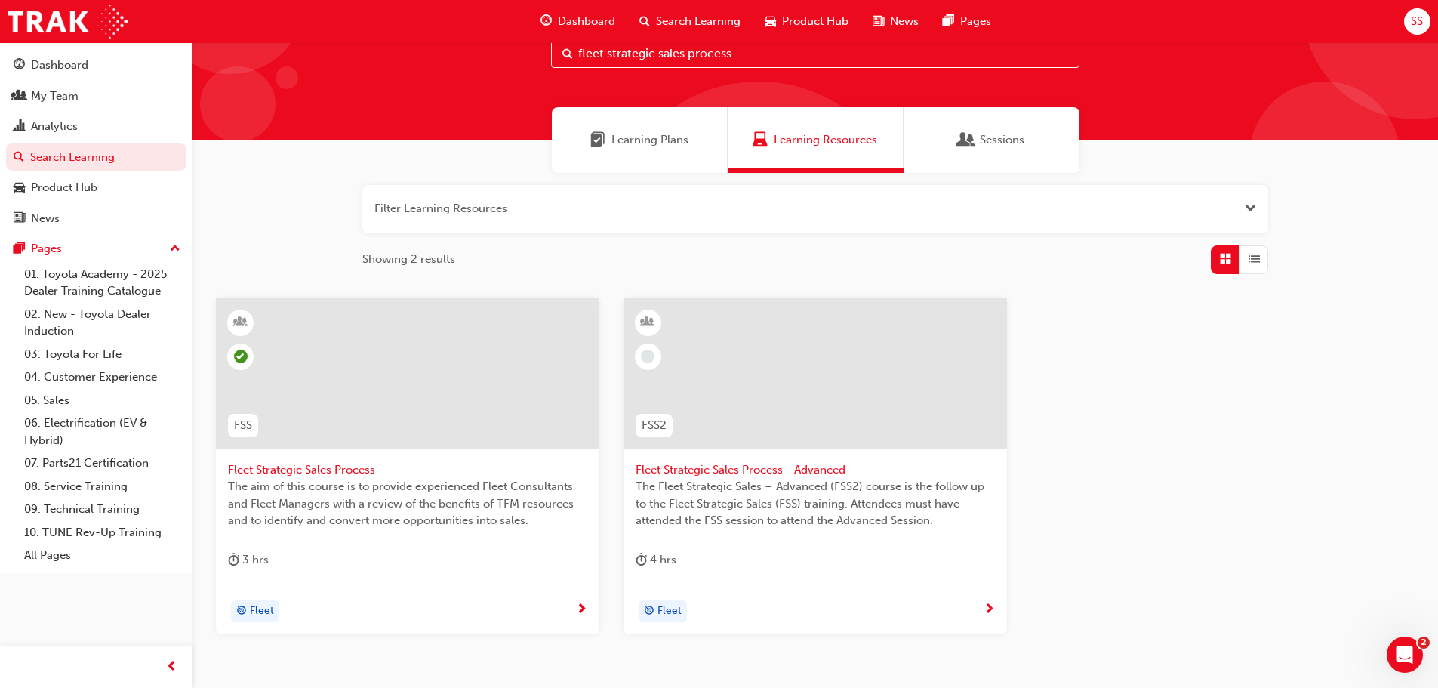
scroll to position [144, 0]
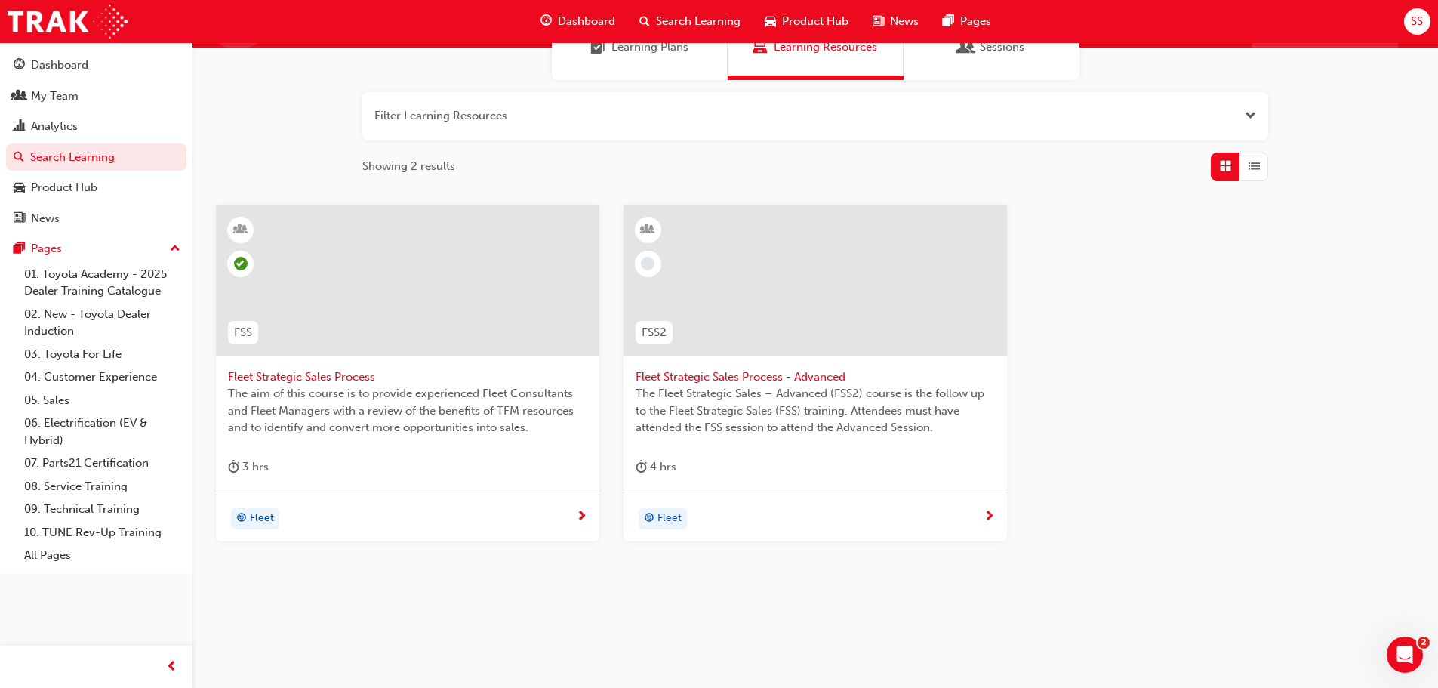
click at [696, 374] on span "Fleet Strategic Sales Process - Advanced" at bounding box center [815, 376] width 359 height 17
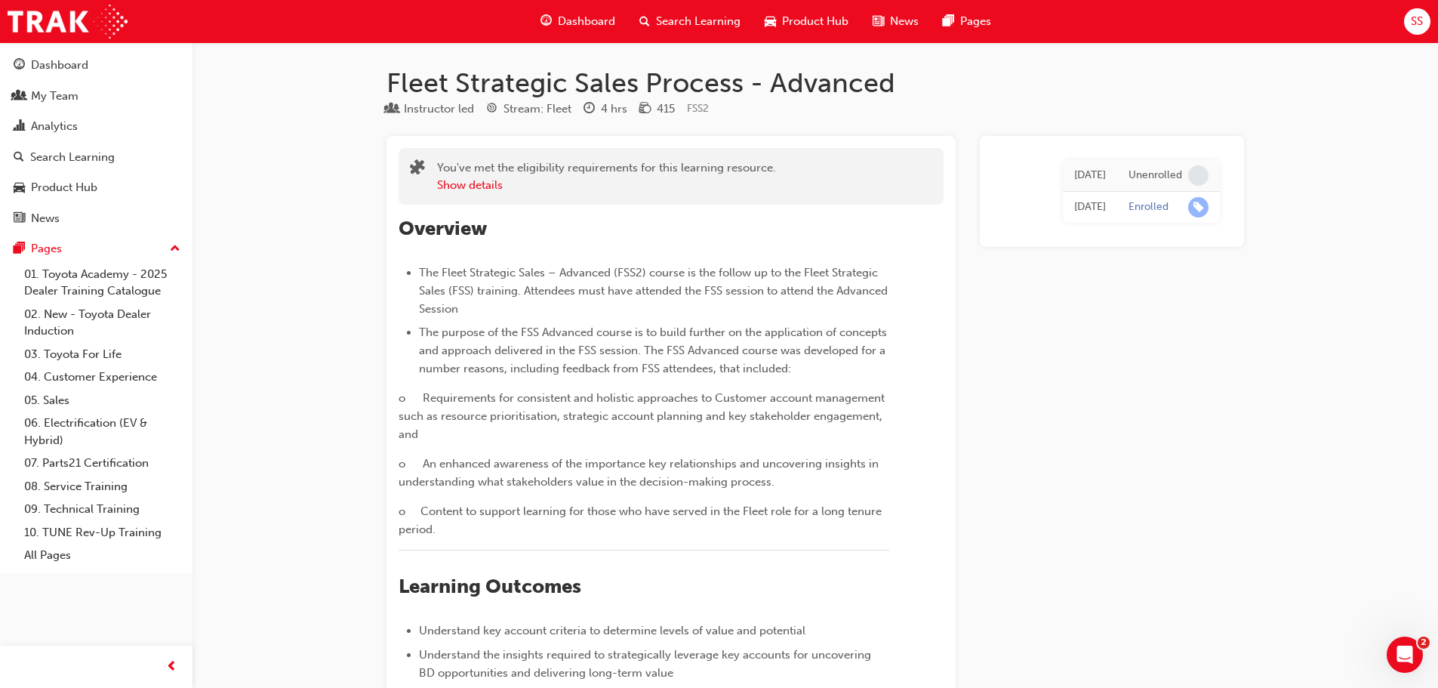
click at [469, 174] on div "You've met the eligibility requirements for this learning resource. Show details" at bounding box center [606, 176] width 339 height 34
click at [468, 185] on button "Show details" at bounding box center [470, 185] width 66 height 17
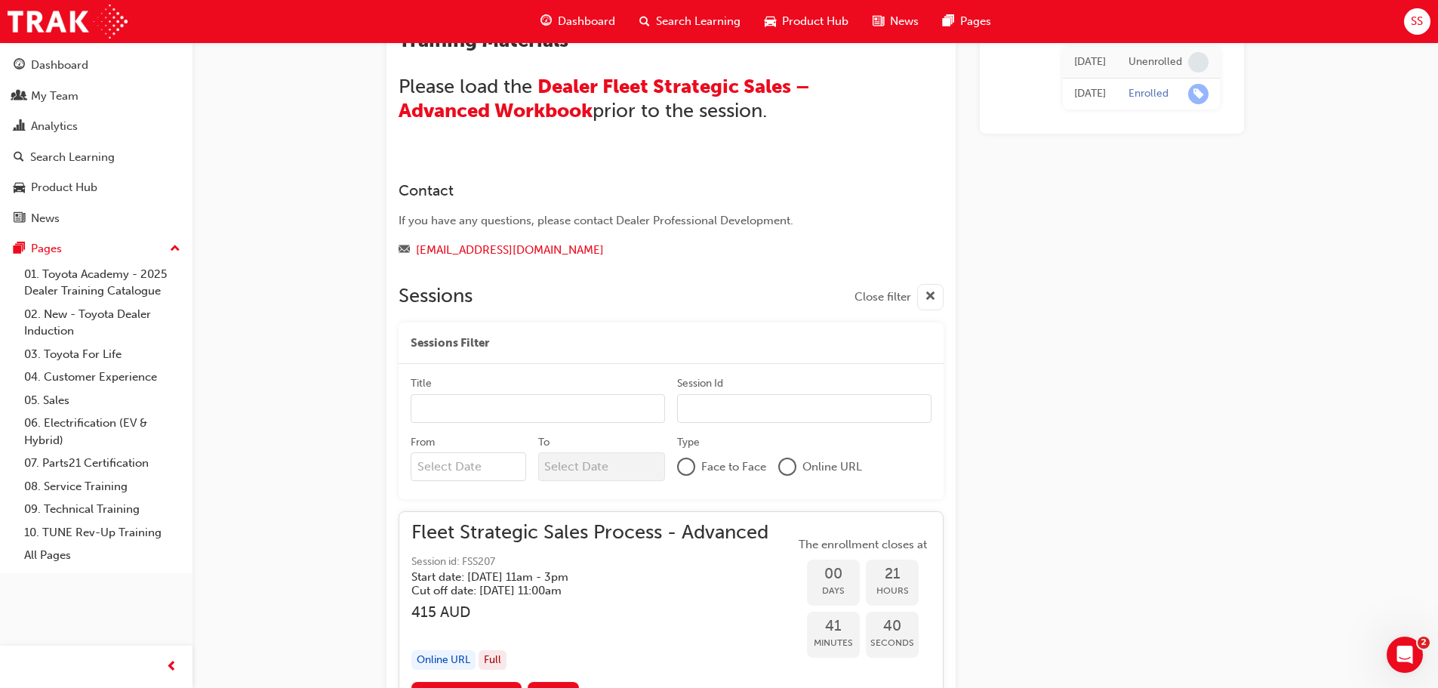
scroll to position [1316, 0]
